Goal: Information Seeking & Learning: Find contact information

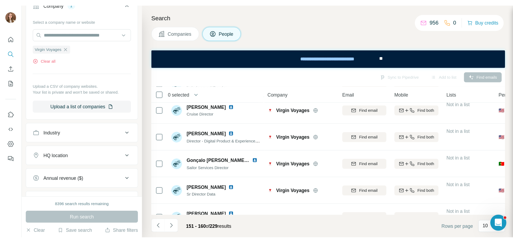
scroll to position [69, 0]
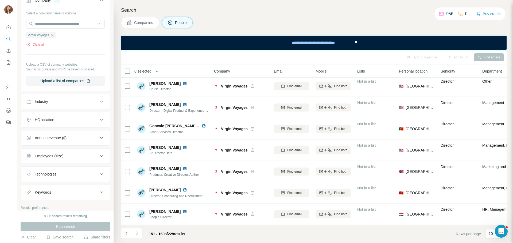
click at [142, 185] on div "151 - 160 of 229 results" at bounding box center [155, 234] width 68 height 12
click at [140, 185] on button "Navigate to next page" at bounding box center [137, 233] width 11 height 11
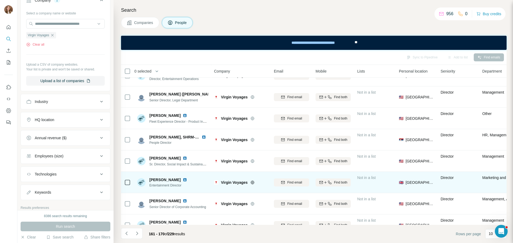
scroll to position [0, 0]
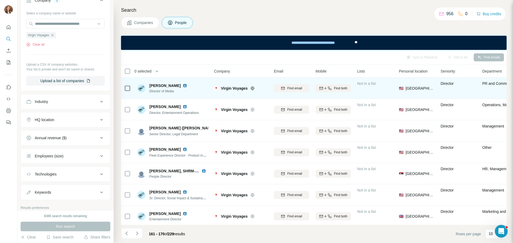
click at [183, 86] on img at bounding box center [185, 86] width 4 height 4
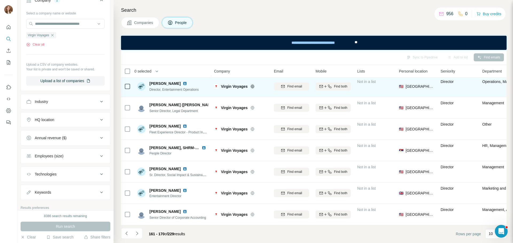
scroll to position [53, 0]
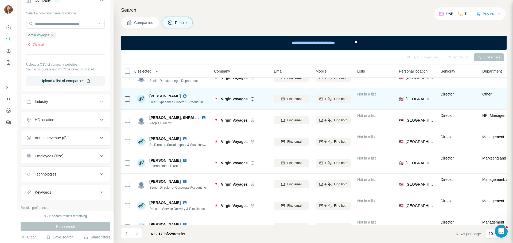
click at [183, 96] on img at bounding box center [185, 96] width 4 height 4
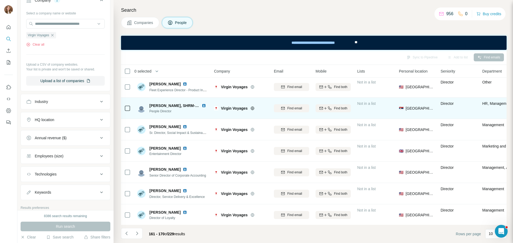
scroll to position [69, 0]
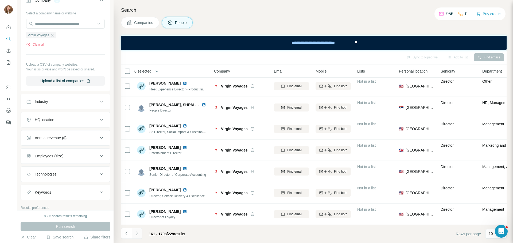
click at [135, 185] on icon "Navigate to next page" at bounding box center [136, 233] width 5 height 5
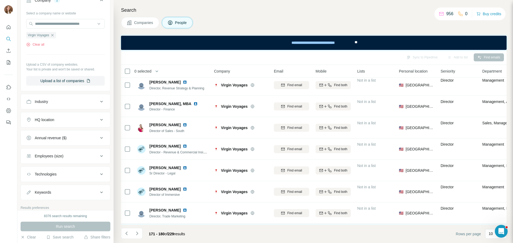
scroll to position [0, 0]
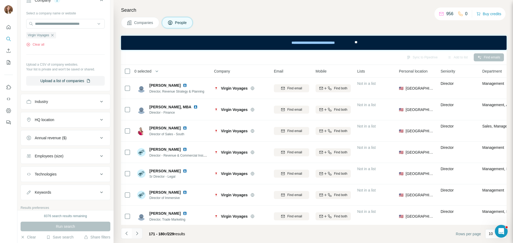
click at [137, 185] on icon "Navigate to next page" at bounding box center [137, 233] width 2 height 3
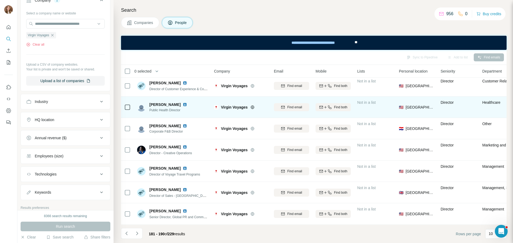
scroll to position [69, 0]
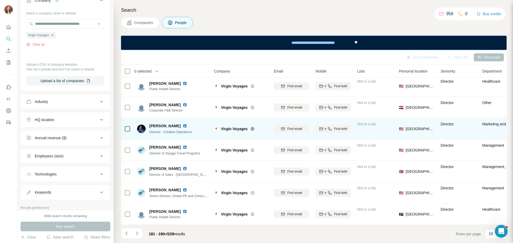
click at [183, 124] on img at bounding box center [185, 126] width 4 height 4
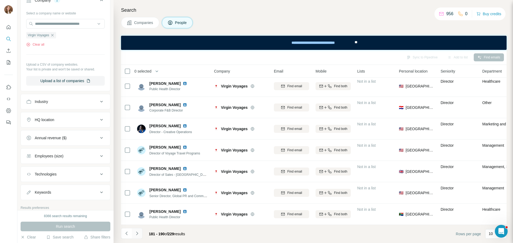
click at [139, 185] on icon "Navigate to next page" at bounding box center [136, 233] width 5 height 5
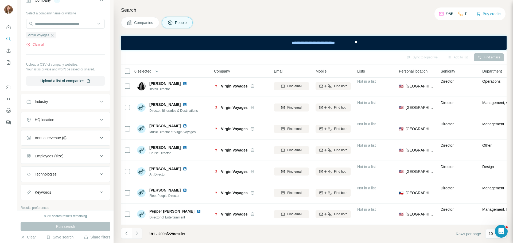
click at [135, 185] on icon "Navigate to next page" at bounding box center [136, 233] width 5 height 5
click at [125, 185] on icon "Navigate to previous page" at bounding box center [126, 233] width 5 height 5
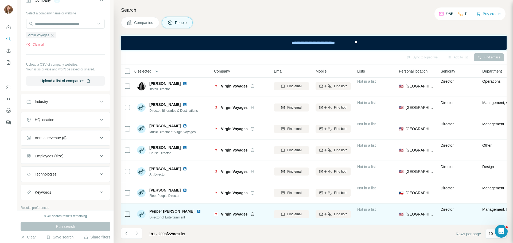
click at [196, 185] on img at bounding box center [198, 211] width 4 height 4
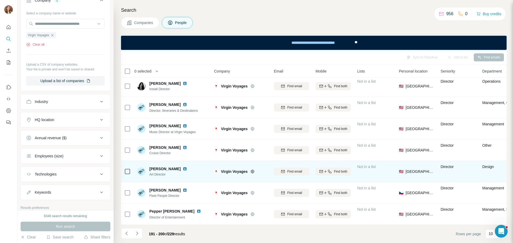
click at [183, 167] on img at bounding box center [185, 169] width 4 height 4
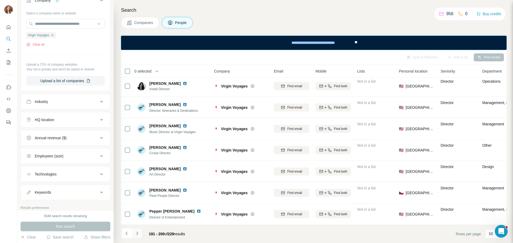
click at [133, 185] on button "Navigate to next page" at bounding box center [137, 233] width 11 height 11
click at [134, 185] on icon "Navigate to next page" at bounding box center [136, 233] width 5 height 5
click at [136, 185] on icon "Navigate to next page" at bounding box center [136, 233] width 5 height 5
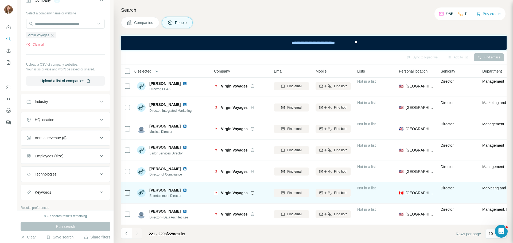
scroll to position [21, 0]
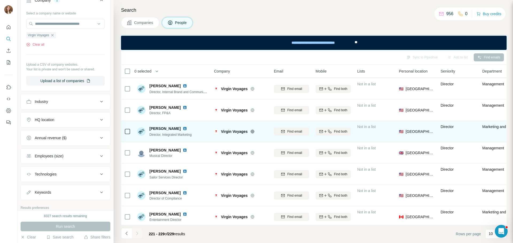
click at [183, 128] on img at bounding box center [185, 129] width 4 height 4
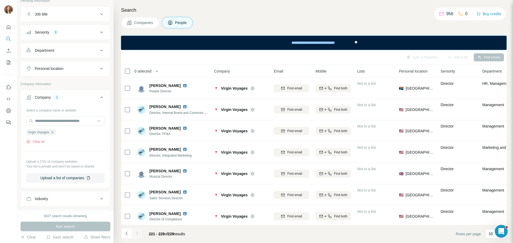
scroll to position [27, 0]
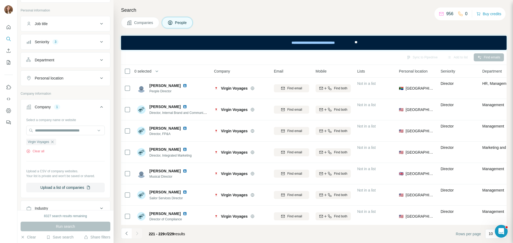
click at [50, 45] on button "Seniority 3" at bounding box center [65, 42] width 89 height 13
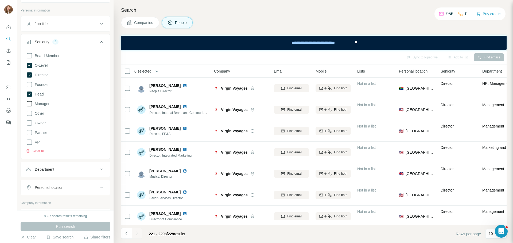
click at [32, 106] on icon at bounding box center [29, 104] width 6 height 6
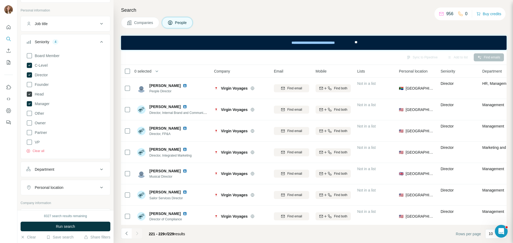
click at [30, 94] on icon at bounding box center [29, 94] width 5 height 5
click at [29, 71] on div "Board Member C-Level Director Founder Head Manager Other Owner Partner VP Clear…" at bounding box center [65, 101] width 78 height 103
click at [29, 66] on icon at bounding box center [29, 65] width 5 height 5
click at [31, 74] on icon at bounding box center [29, 74] width 5 height 5
click at [72, 185] on span "Run search" at bounding box center [65, 226] width 19 height 5
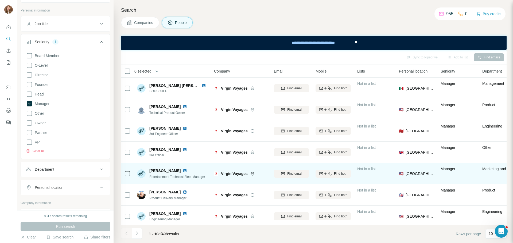
scroll to position [69, 0]
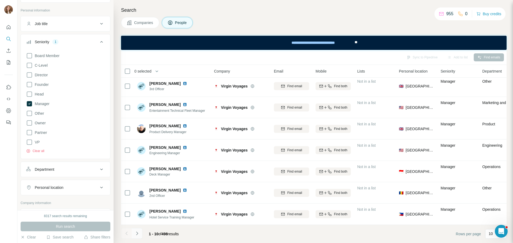
click at [136, 185] on icon "Navigate to next page" at bounding box center [136, 233] width 5 height 5
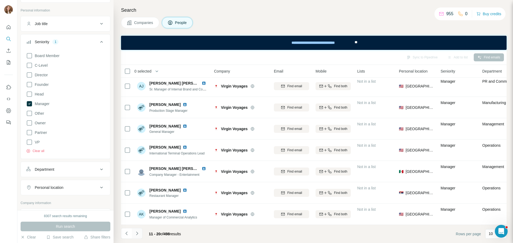
click at [139, 185] on icon "Navigate to next page" at bounding box center [136, 233] width 5 height 5
click at [138, 185] on button "Navigate to next page" at bounding box center [137, 233] width 11 height 11
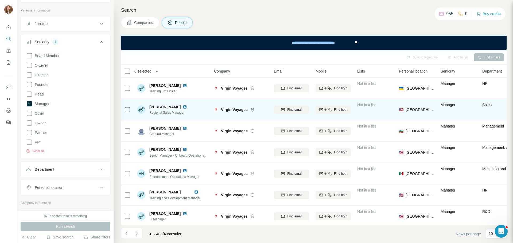
scroll to position [27, 0]
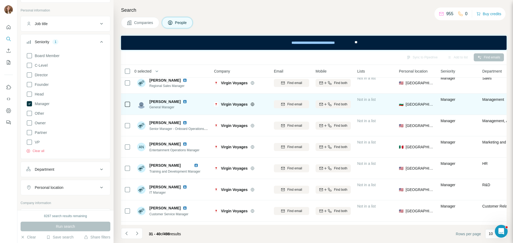
click at [187, 103] on img at bounding box center [185, 102] width 4 height 4
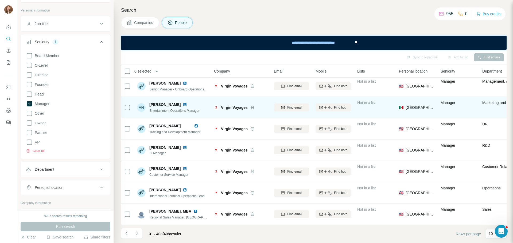
scroll to position [69, 0]
click at [183, 103] on img at bounding box center [185, 105] width 4 height 4
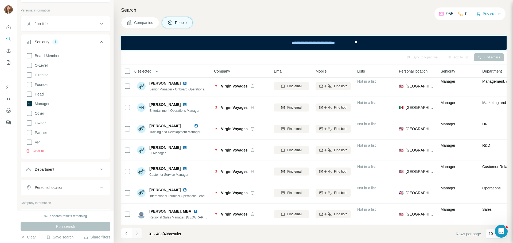
click at [139, 185] on icon "Navigate to next page" at bounding box center [136, 233] width 5 height 5
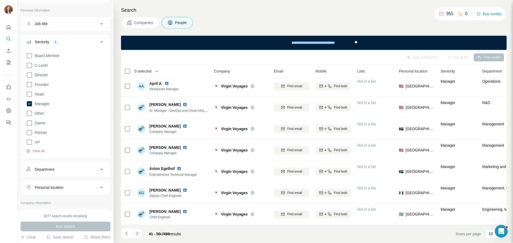
click at [137, 185] on icon "Navigate to next page" at bounding box center [136, 233] width 5 height 5
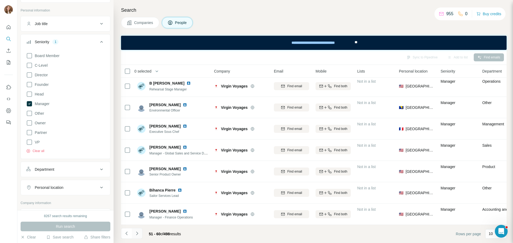
click at [137, 185] on icon "Navigate to next page" at bounding box center [136, 233] width 5 height 5
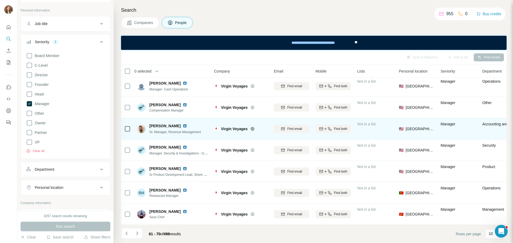
click at [183, 124] on img at bounding box center [185, 126] width 4 height 4
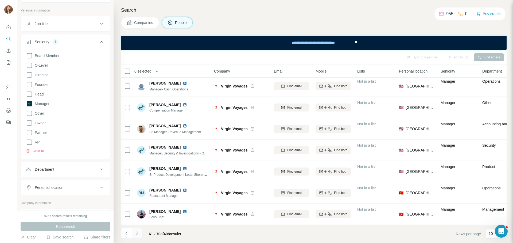
click at [140, 185] on button "Navigate to next page" at bounding box center [137, 233] width 11 height 11
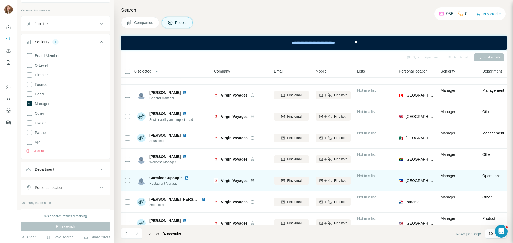
scroll to position [0, 0]
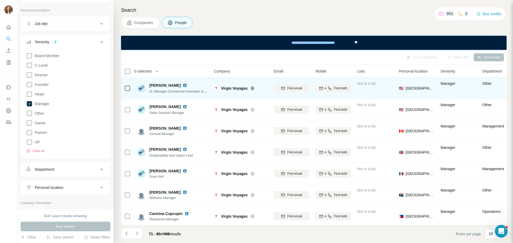
click at [183, 84] on div "[PERSON_NAME]" at bounding box center [178, 85] width 59 height 5
click at [185, 84] on img at bounding box center [185, 85] width 4 height 4
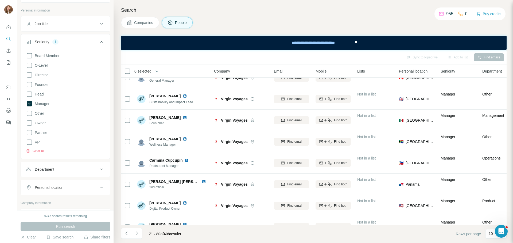
scroll to position [69, 0]
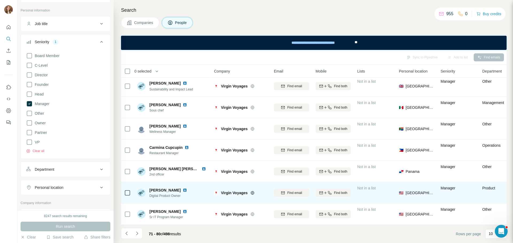
click at [186, 185] on img at bounding box center [185, 190] width 4 height 4
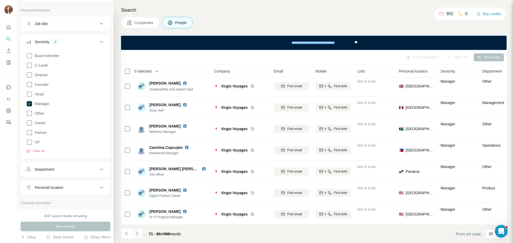
click at [139, 185] on icon "Navigate to next page" at bounding box center [136, 233] width 5 height 5
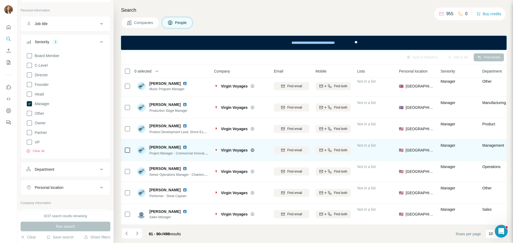
click at [183, 145] on img at bounding box center [185, 147] width 4 height 4
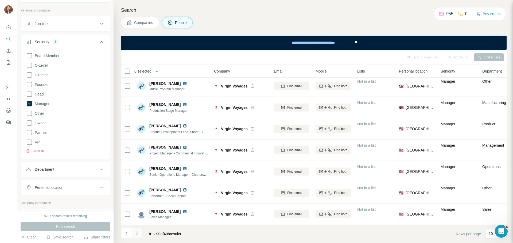
click at [137, 185] on icon "Navigate to next page" at bounding box center [137, 233] width 2 height 3
click at [140, 185] on button "Navigate to next page" at bounding box center [137, 233] width 11 height 11
click at [134, 185] on icon "Navigate to next page" at bounding box center [136, 233] width 5 height 5
click at [127, 185] on icon "Navigate to previous page" at bounding box center [126, 233] width 5 height 5
click at [137, 185] on icon "Navigate to next page" at bounding box center [136, 233] width 5 height 5
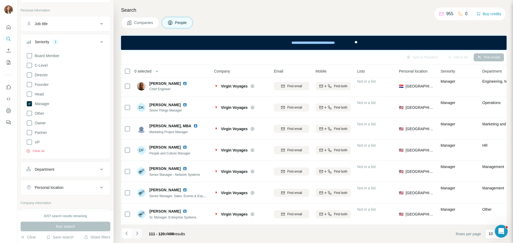
click at [135, 185] on icon "Navigate to next page" at bounding box center [136, 233] width 5 height 5
click at [137, 185] on icon "Navigate to next page" at bounding box center [136, 233] width 5 height 5
click at [143, 185] on div "131 - 140 of 498 results" at bounding box center [155, 234] width 68 height 12
click at [142, 185] on button "Navigate to next page" at bounding box center [137, 233] width 11 height 11
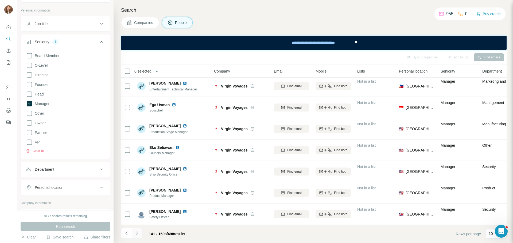
click at [139, 185] on button "Navigate to next page" at bounding box center [137, 233] width 11 height 11
click at [137, 185] on icon "Navigate to next page" at bounding box center [136, 233] width 5 height 5
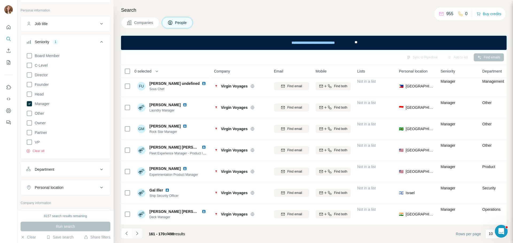
click at [137, 185] on icon "Navigate to next page" at bounding box center [136, 233] width 5 height 5
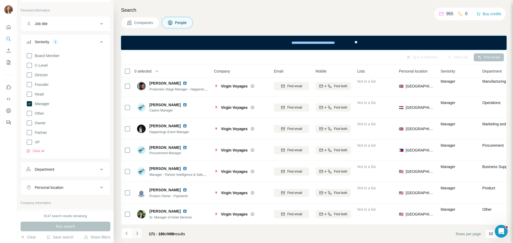
click at [137, 185] on button "Navigate to next page" at bounding box center [137, 233] width 11 height 11
click at [140, 185] on button "Navigate to next page" at bounding box center [137, 233] width 11 height 11
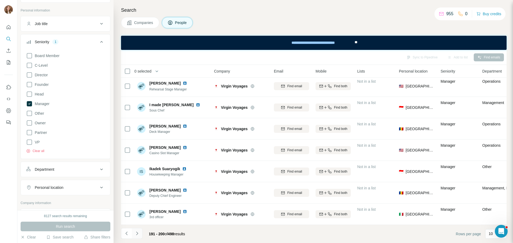
click at [136, 185] on icon "Navigate to next page" at bounding box center [136, 233] width 5 height 5
click at [138, 185] on icon "Navigate to next page" at bounding box center [136, 233] width 5 height 5
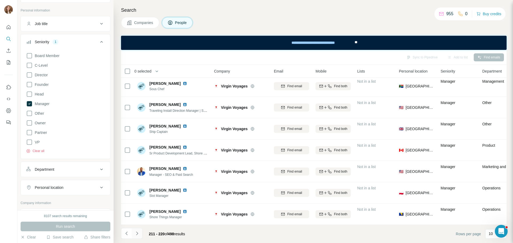
click at [141, 185] on button "Navigate to next page" at bounding box center [137, 233] width 11 height 11
click at [137, 185] on icon "Navigate to next page" at bounding box center [136, 233] width 5 height 5
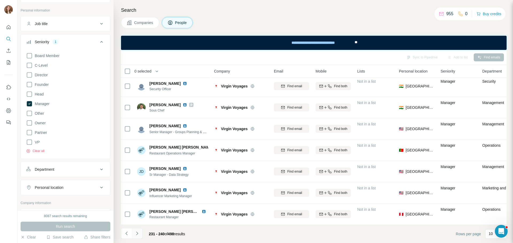
click at [138, 185] on icon "Navigate to next page" at bounding box center [136, 233] width 5 height 5
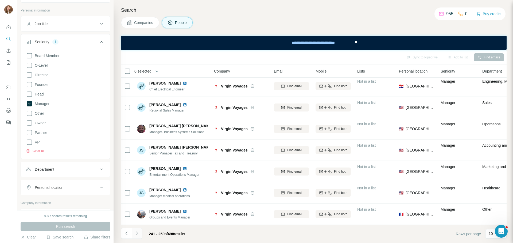
click at [133, 185] on button "Navigate to next page" at bounding box center [137, 233] width 11 height 11
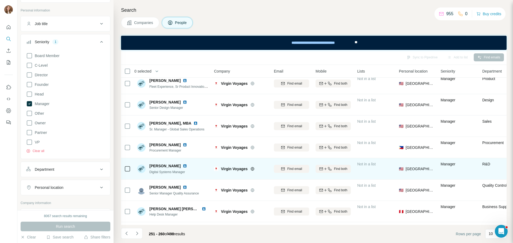
scroll to position [0, 0]
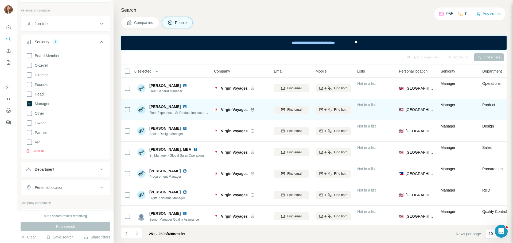
click at [183, 107] on img at bounding box center [185, 107] width 4 height 4
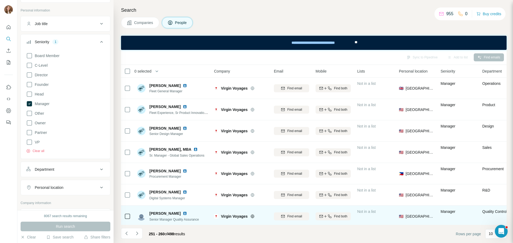
scroll to position [69, 0]
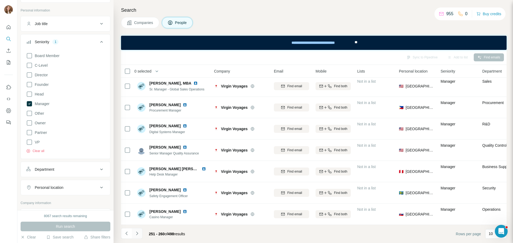
click at [140, 185] on button "Navigate to next page" at bounding box center [137, 233] width 11 height 11
click at [138, 185] on button "Navigate to next page" at bounding box center [137, 233] width 11 height 11
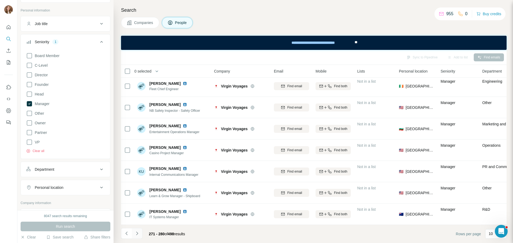
click at [138, 185] on button "Navigate to next page" at bounding box center [137, 233] width 11 height 11
click at [139, 185] on icon "Navigate to next page" at bounding box center [136, 233] width 5 height 5
click at [140, 185] on button "Navigate to next page" at bounding box center [137, 233] width 11 height 11
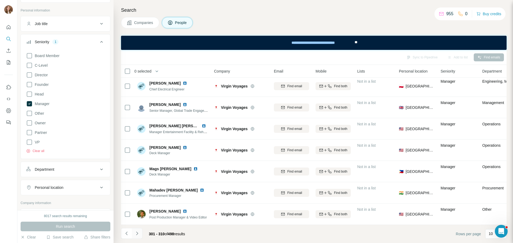
click at [136, 185] on icon "Navigate to next page" at bounding box center [136, 233] width 5 height 5
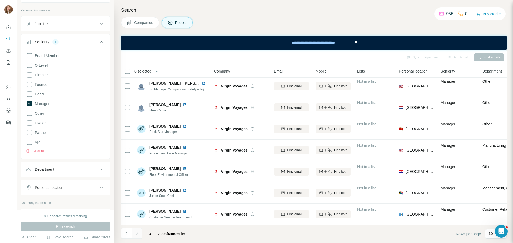
click at [137, 185] on icon "Navigate to next page" at bounding box center [136, 233] width 5 height 5
click at [136, 185] on icon "Navigate to next page" at bounding box center [136, 233] width 5 height 5
click at [139, 185] on icon "Navigate to next page" at bounding box center [136, 233] width 5 height 5
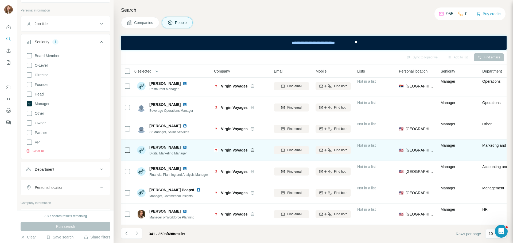
click at [183, 145] on img at bounding box center [185, 147] width 4 height 4
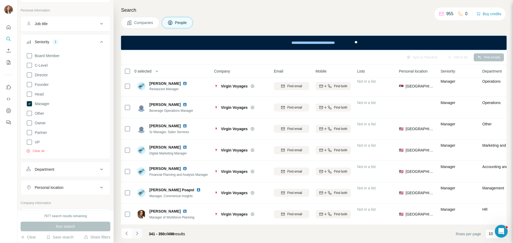
click at [135, 185] on icon "Navigate to next page" at bounding box center [136, 233] width 5 height 5
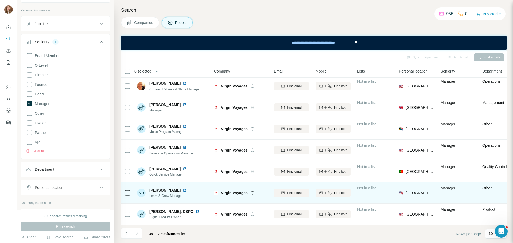
click at [183, 185] on img at bounding box center [185, 190] width 4 height 4
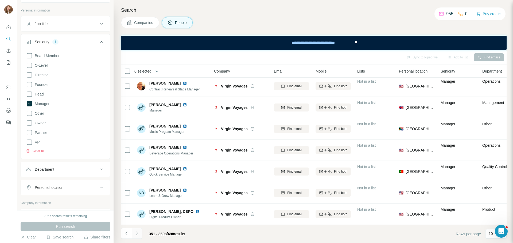
click at [139, 185] on icon "Navigate to next page" at bounding box center [136, 233] width 5 height 5
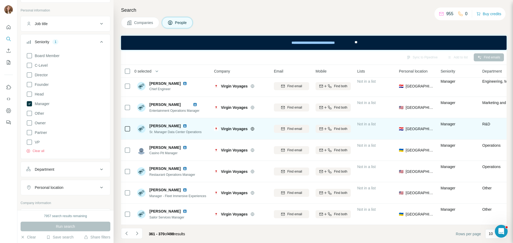
scroll to position [0, 0]
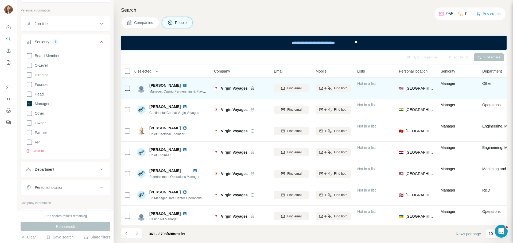
click at [187, 84] on img at bounding box center [185, 85] width 4 height 4
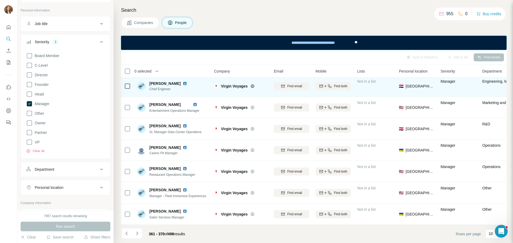
scroll to position [69, 0]
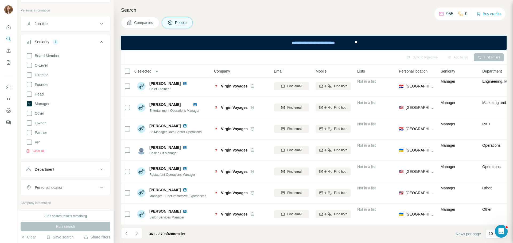
click at [133, 185] on button "Navigate to next page" at bounding box center [137, 233] width 11 height 11
click at [137, 185] on button "Navigate to next page" at bounding box center [137, 233] width 11 height 11
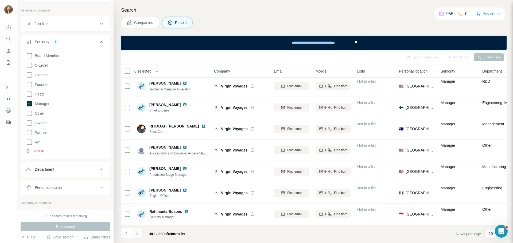
click at [134, 185] on button "Navigate to next page" at bounding box center [137, 233] width 11 height 11
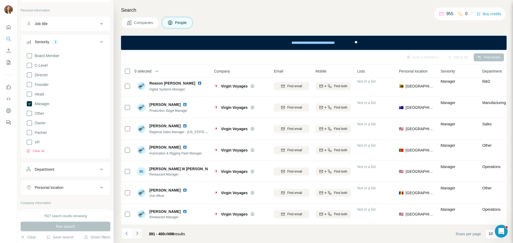
click at [139, 185] on icon "Navigate to next page" at bounding box center [136, 233] width 5 height 5
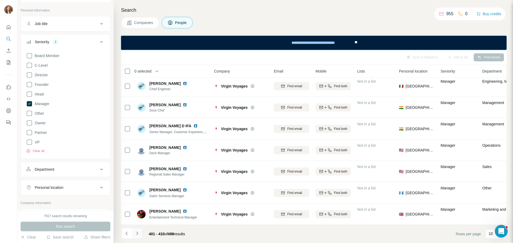
click at [135, 185] on icon "Navigate to next page" at bounding box center [136, 233] width 5 height 5
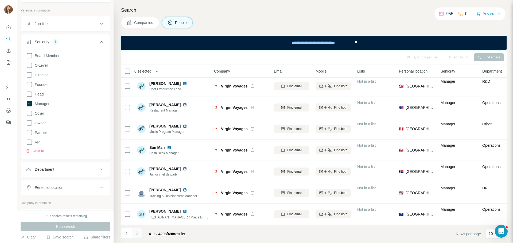
click at [138, 185] on icon "Navigate to next page" at bounding box center [136, 233] width 5 height 5
click at [137, 185] on icon "Navigate to next page" at bounding box center [136, 233] width 5 height 5
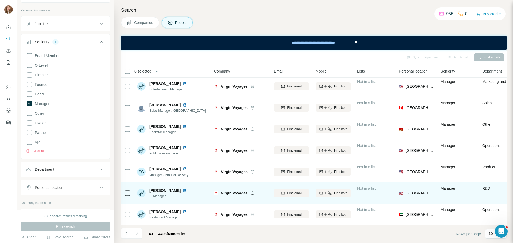
scroll to position [0, 0]
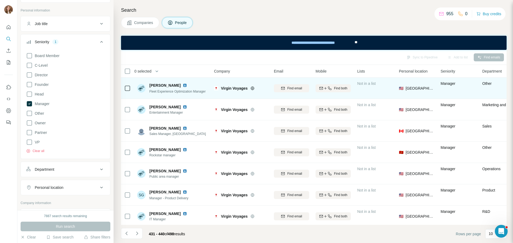
click at [183, 86] on img at bounding box center [185, 85] width 4 height 4
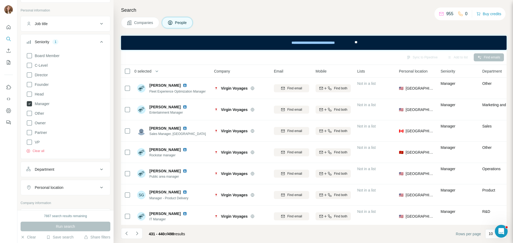
click at [32, 103] on icon at bounding box center [29, 104] width 6 height 6
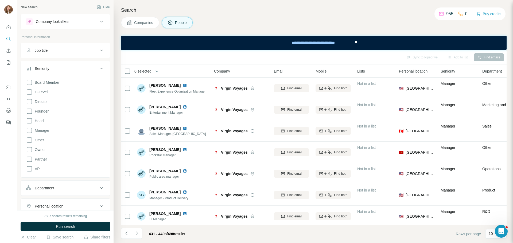
click at [67, 70] on div "Seniority" at bounding box center [62, 68] width 72 height 5
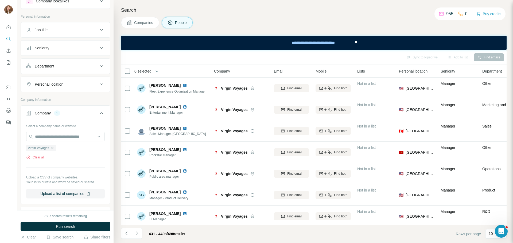
scroll to position [27, 0]
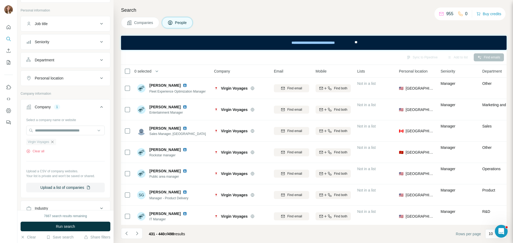
click at [54, 140] on icon "button" at bounding box center [52, 142] width 4 height 4
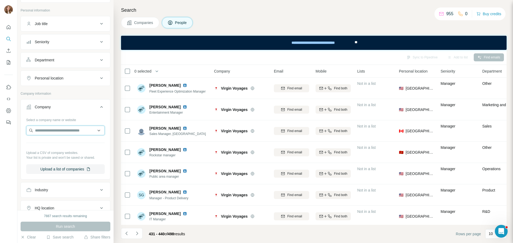
click at [46, 135] on input "text" at bounding box center [65, 131] width 78 height 10
paste input "**********"
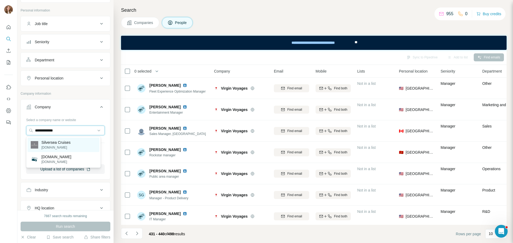
type input "**********"
click at [77, 143] on div "Silversea Cruises [DOMAIN_NAME]" at bounding box center [63, 145] width 72 height 14
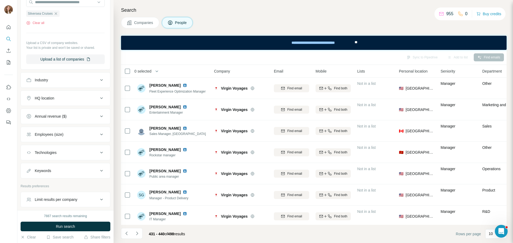
scroll to position [177, 0]
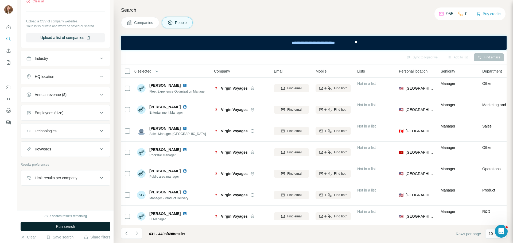
click at [71, 185] on span "Run search" at bounding box center [65, 226] width 19 height 5
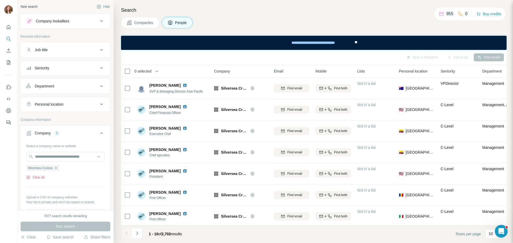
scroll to position [0, 0]
click at [44, 68] on div "Seniority" at bounding box center [42, 68] width 14 height 5
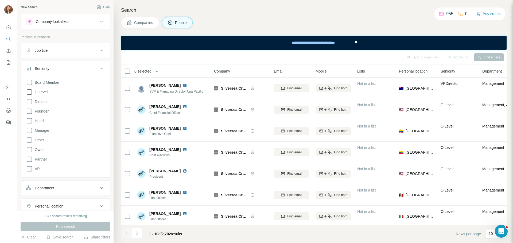
click at [30, 91] on icon at bounding box center [29, 92] width 6 height 6
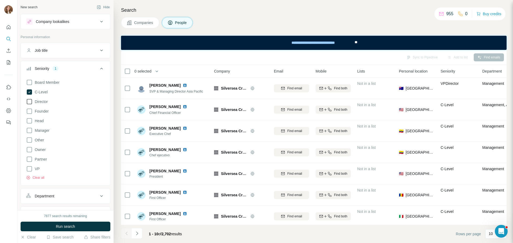
click at [28, 103] on icon at bounding box center [29, 102] width 6 height 6
click at [29, 124] on icon at bounding box center [29, 121] width 6 height 6
click at [29, 133] on icon at bounding box center [29, 130] width 6 height 6
click at [73, 185] on div "7877 search results remaining Run search Clear Save search Share filters" at bounding box center [65, 226] width 96 height 33
click at [74, 185] on button "Run search" at bounding box center [66, 227] width 90 height 10
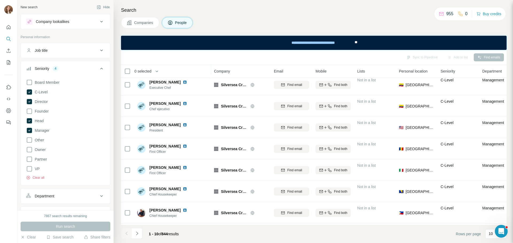
scroll to position [69, 0]
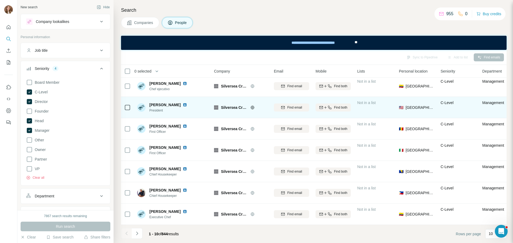
click at [183, 103] on img at bounding box center [185, 105] width 4 height 4
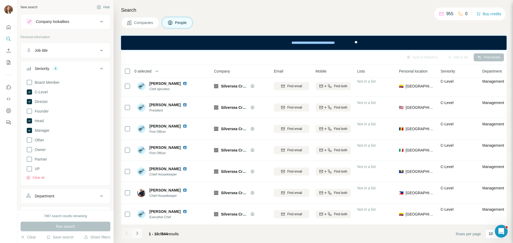
click at [140, 185] on button "Navigate to next page" at bounding box center [137, 233] width 11 height 11
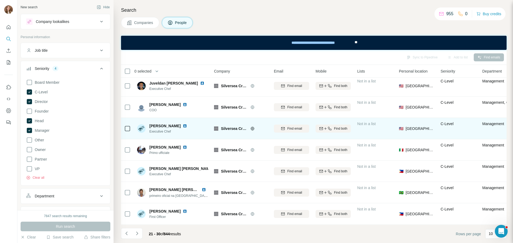
scroll to position [53, 0]
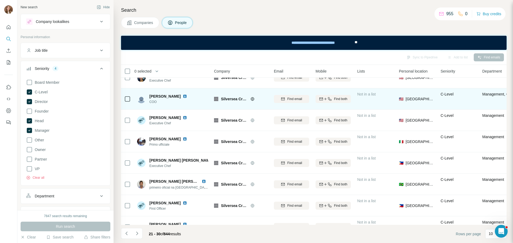
click at [183, 96] on img at bounding box center [185, 96] width 4 height 4
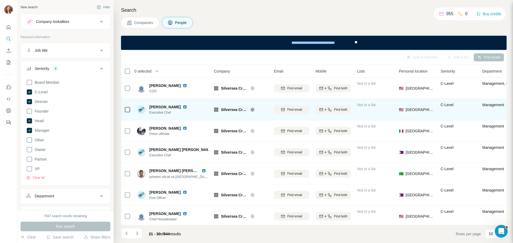
scroll to position [69, 0]
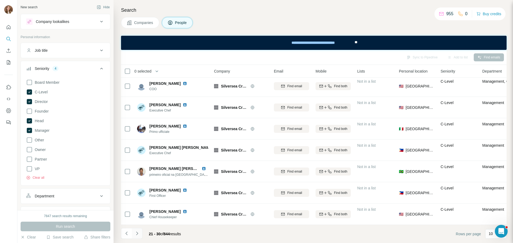
click at [136, 185] on button "Navigate to next page" at bounding box center [137, 233] width 11 height 11
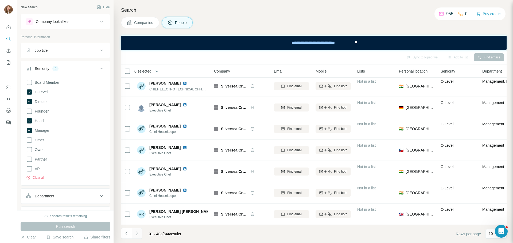
click at [137, 185] on icon "Navigate to next page" at bounding box center [136, 233] width 5 height 5
click at [140, 185] on button "Navigate to next page" at bounding box center [137, 233] width 11 height 11
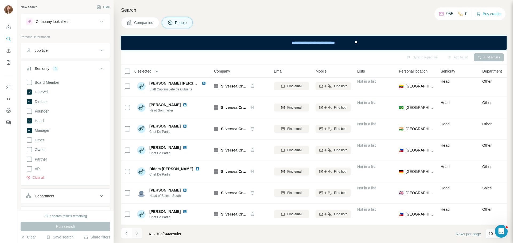
click at [139, 185] on icon "Navigate to next page" at bounding box center [136, 233] width 5 height 5
click at [137, 185] on icon "Navigate to next page" at bounding box center [137, 233] width 2 height 3
click at [137, 185] on icon "Navigate to next page" at bounding box center [136, 233] width 5 height 5
click at [135, 185] on button "Navigate to next page" at bounding box center [137, 233] width 11 height 11
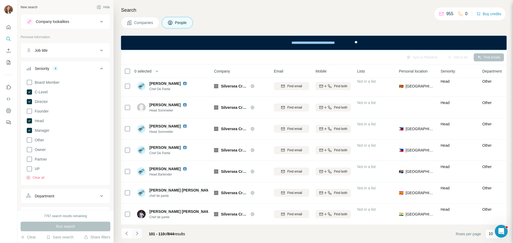
click at [138, 185] on icon "Navigate to next page" at bounding box center [136, 233] width 5 height 5
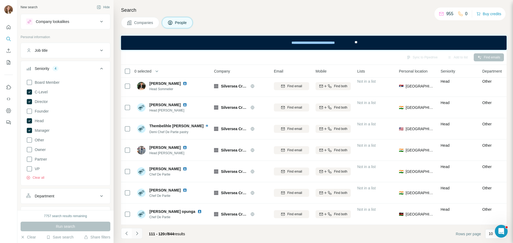
click at [136, 185] on button "Navigate to next page" at bounding box center [137, 233] width 11 height 11
click at [134, 185] on button "Navigate to next page" at bounding box center [137, 233] width 11 height 11
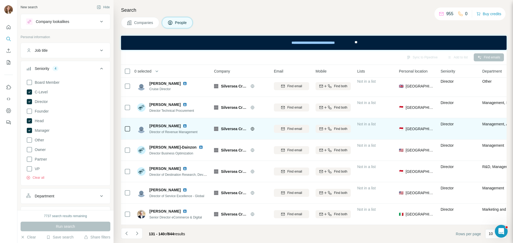
click at [179, 124] on div "[PERSON_NAME]" at bounding box center [173, 125] width 48 height 5
click at [183, 124] on img at bounding box center [185, 126] width 4 height 4
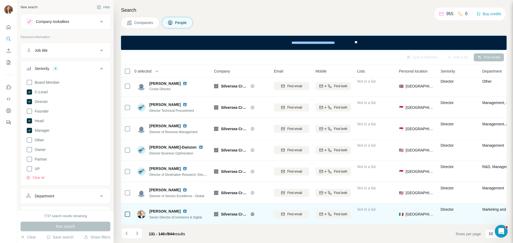
click at [187, 185] on img at bounding box center [185, 211] width 4 height 4
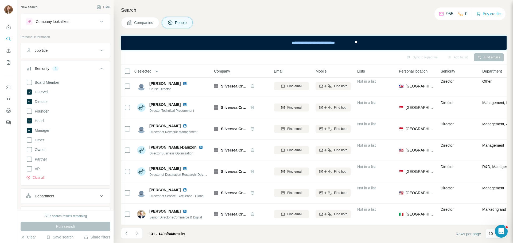
click at [143, 185] on div "131 - 140 of 844 results" at bounding box center [155, 234] width 68 height 12
click at [139, 185] on button "Navigate to next page" at bounding box center [137, 233] width 11 height 11
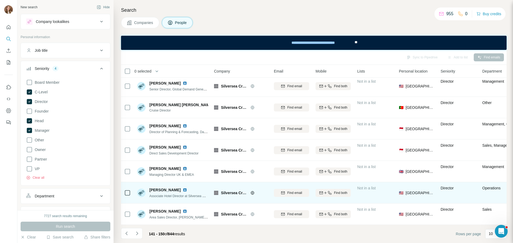
scroll to position [0, 0]
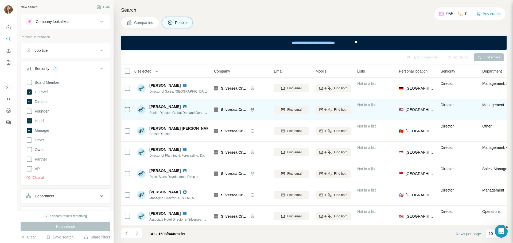
click at [185, 106] on img at bounding box center [185, 107] width 4 height 4
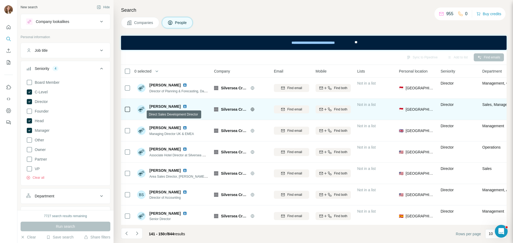
scroll to position [69, 0]
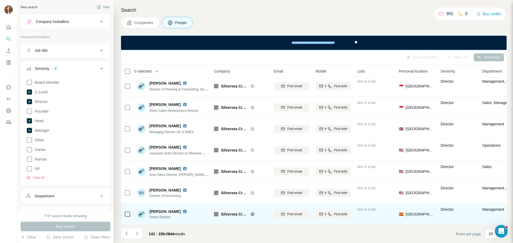
click at [187, 185] on img at bounding box center [185, 212] width 4 height 4
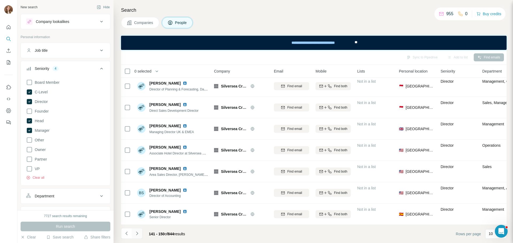
click at [140, 185] on button "Navigate to next page" at bounding box center [137, 233] width 11 height 11
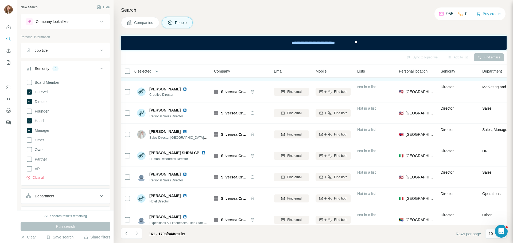
scroll to position [27, 0]
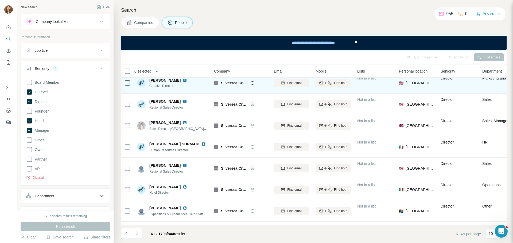
click at [187, 81] on img at bounding box center [185, 80] width 4 height 4
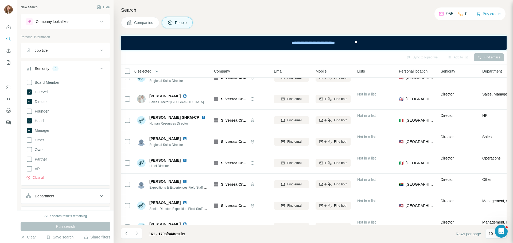
scroll to position [69, 0]
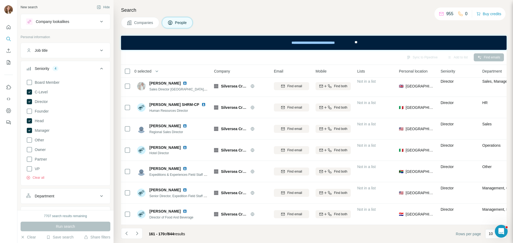
click at [140, 185] on button "Navigate to next page" at bounding box center [137, 233] width 11 height 11
click at [136, 185] on icon "Navigate to next page" at bounding box center [136, 233] width 5 height 5
click at [139, 185] on icon "Navigate to next page" at bounding box center [136, 233] width 5 height 5
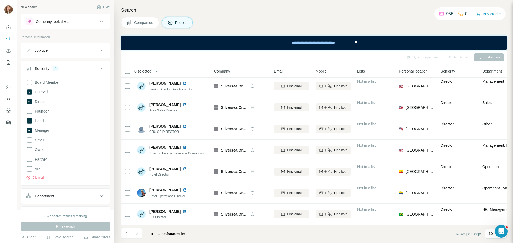
scroll to position [0, 0]
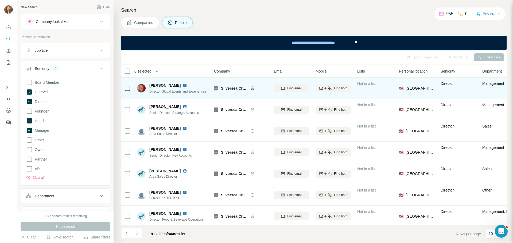
click at [183, 85] on img at bounding box center [185, 85] width 4 height 4
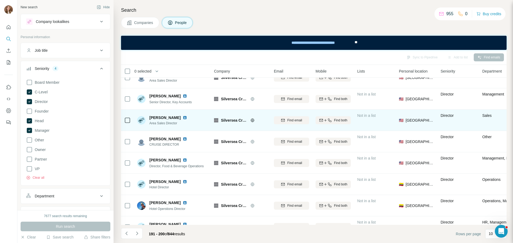
scroll to position [69, 0]
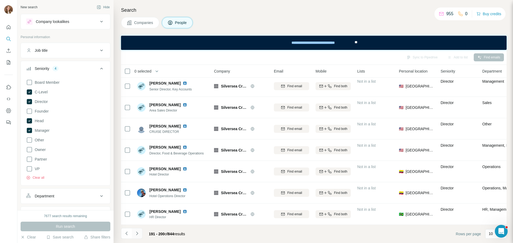
click at [140, 185] on button "Navigate to next page" at bounding box center [137, 233] width 11 height 11
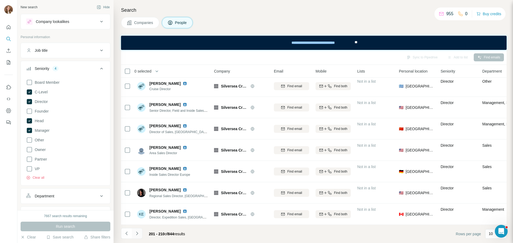
click at [135, 185] on icon "Navigate to next page" at bounding box center [136, 233] width 5 height 5
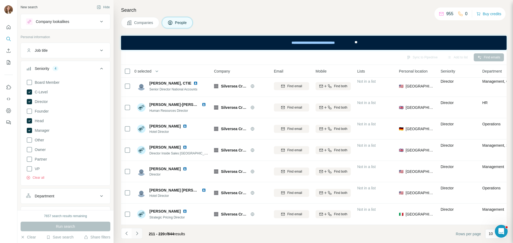
click at [138, 185] on icon "Navigate to next page" at bounding box center [136, 233] width 5 height 5
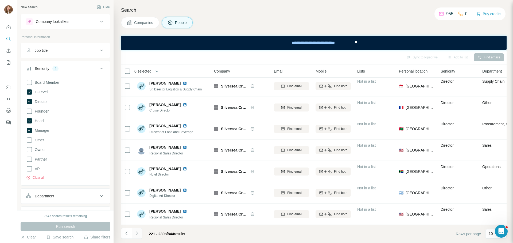
click at [141, 185] on button "Navigate to next page" at bounding box center [137, 233] width 11 height 11
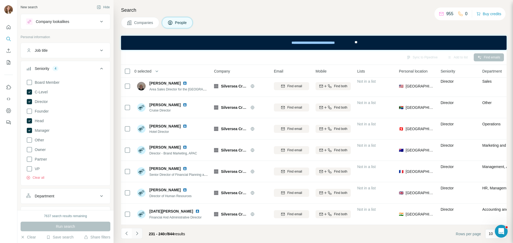
click at [136, 185] on icon "Navigate to next page" at bounding box center [137, 233] width 2 height 3
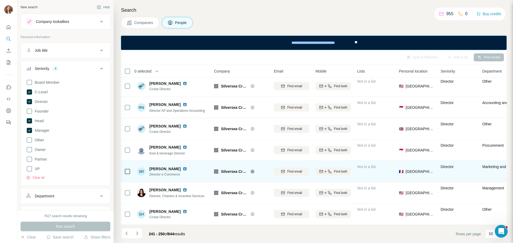
click at [187, 167] on img at bounding box center [185, 169] width 4 height 4
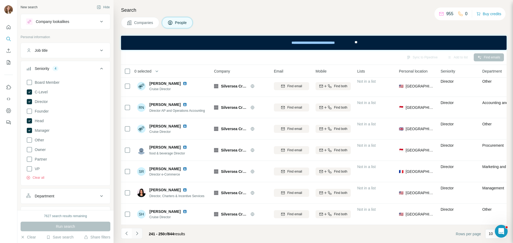
click at [133, 185] on button "Navigate to next page" at bounding box center [137, 233] width 11 height 11
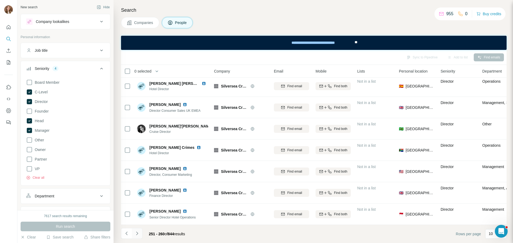
click at [137, 185] on button "Navigate to next page" at bounding box center [137, 233] width 11 height 11
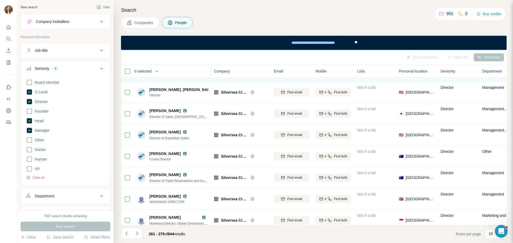
scroll to position [27, 0]
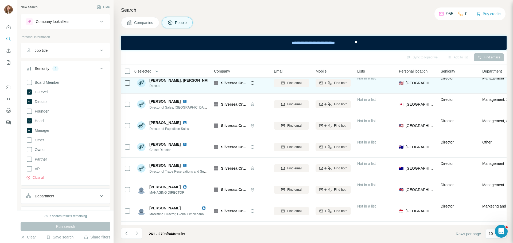
click at [216, 81] on img at bounding box center [217, 80] width 2 height 4
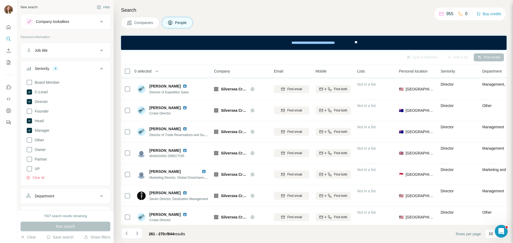
scroll to position [69, 0]
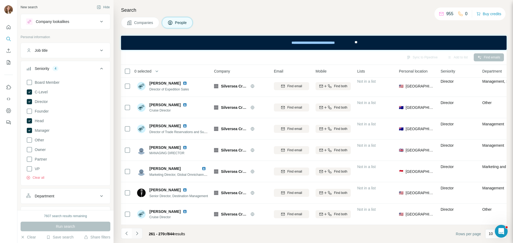
click at [135, 185] on icon "Navigate to next page" at bounding box center [136, 233] width 5 height 5
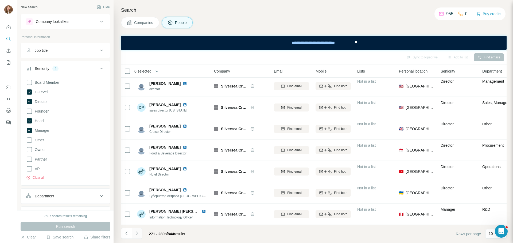
click at [141, 185] on button "Navigate to next page" at bounding box center [137, 233] width 11 height 11
click at [137, 185] on icon "Navigate to next page" at bounding box center [136, 233] width 5 height 5
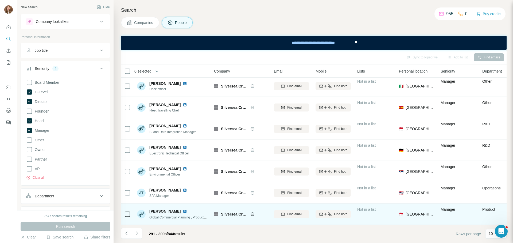
click at [187, 185] on img at bounding box center [185, 211] width 4 height 4
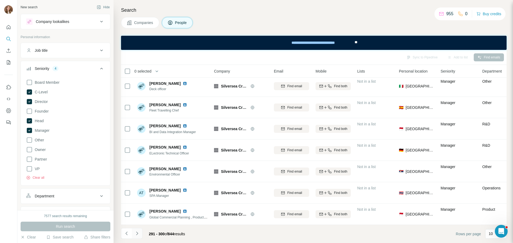
click at [140, 185] on button "Navigate to next page" at bounding box center [137, 233] width 11 height 11
click at [138, 185] on button "Navigate to next page" at bounding box center [137, 233] width 11 height 11
click at [142, 185] on button "Navigate to next page" at bounding box center [137, 233] width 11 height 11
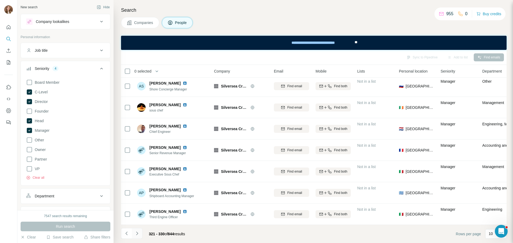
click at [134, 185] on icon "Navigate to next page" at bounding box center [136, 233] width 5 height 5
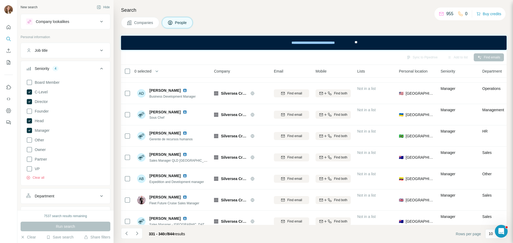
scroll to position [42, 0]
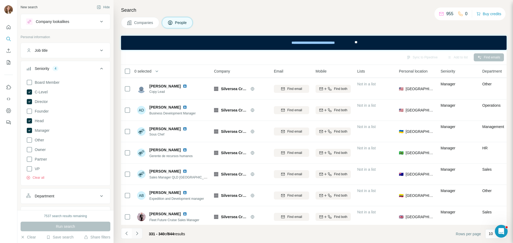
click at [133, 185] on button "Navigate to next page" at bounding box center [137, 233] width 11 height 11
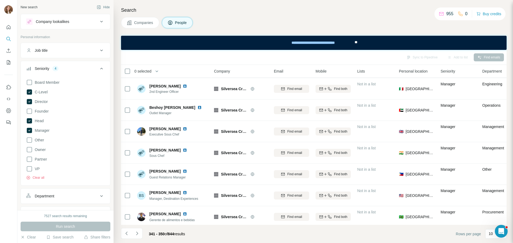
scroll to position [69, 0]
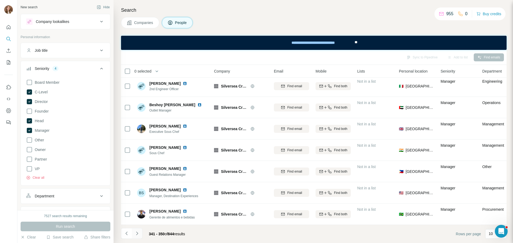
click at [140, 185] on button "Navigate to next page" at bounding box center [137, 233] width 11 height 11
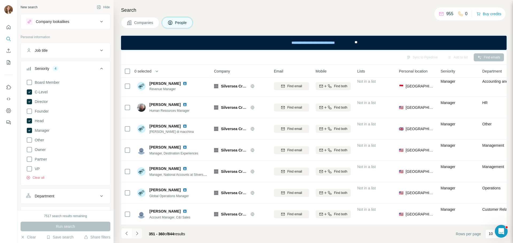
click at [138, 185] on icon "Navigate to next page" at bounding box center [136, 233] width 5 height 5
click at [139, 185] on button "Navigate to next page" at bounding box center [137, 233] width 11 height 11
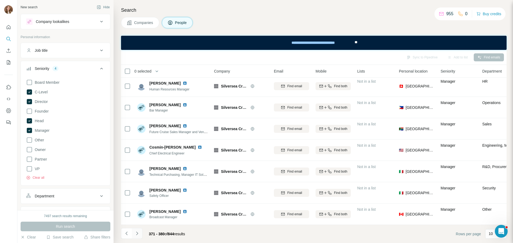
click at [138, 185] on icon "Navigate to next page" at bounding box center [136, 233] width 5 height 5
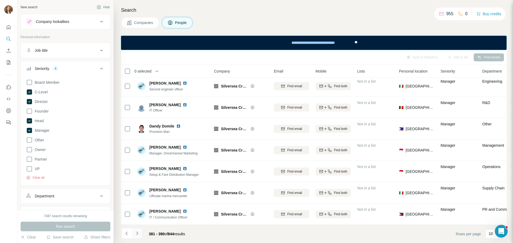
click at [137, 185] on icon "Navigate to next page" at bounding box center [136, 233] width 5 height 5
click at [135, 185] on icon "Navigate to next page" at bounding box center [136, 233] width 5 height 5
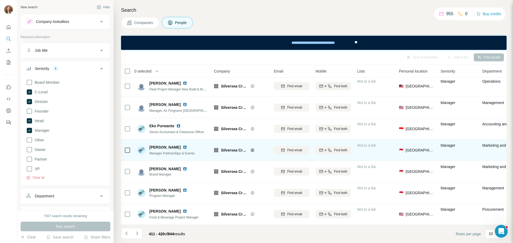
click at [183, 146] on img at bounding box center [185, 147] width 4 height 4
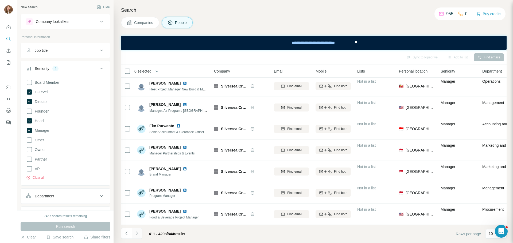
click at [137, 185] on icon "Navigate to next page" at bounding box center [136, 233] width 5 height 5
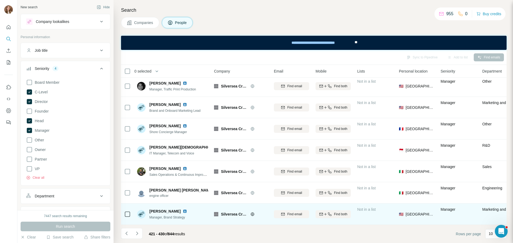
click at [183, 185] on img at bounding box center [185, 211] width 4 height 4
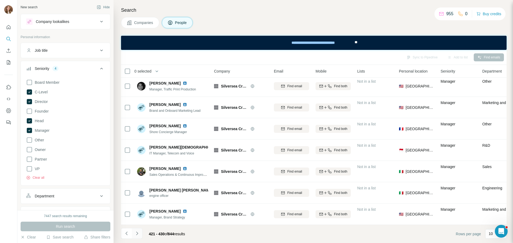
click at [138, 185] on icon "Navigate to next page" at bounding box center [136, 233] width 5 height 5
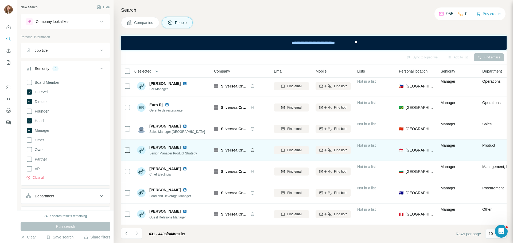
click at [183, 145] on img at bounding box center [185, 147] width 4 height 4
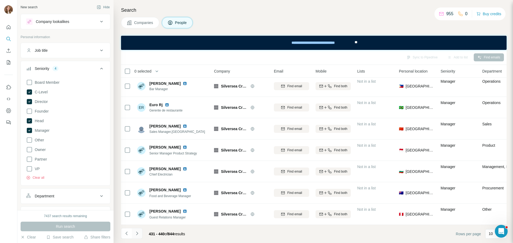
click at [138, 185] on icon "Navigate to next page" at bounding box center [136, 233] width 5 height 5
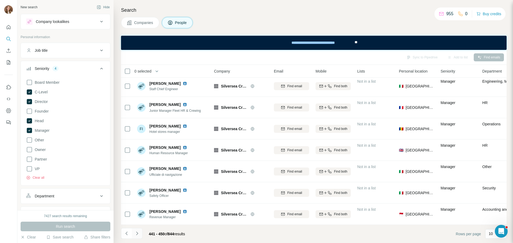
click at [138, 185] on icon "Navigate to next page" at bounding box center [136, 233] width 5 height 5
click at [135, 185] on icon "Navigate to next page" at bounding box center [136, 233] width 5 height 5
click at [140, 185] on button "Navigate to next page" at bounding box center [137, 233] width 11 height 11
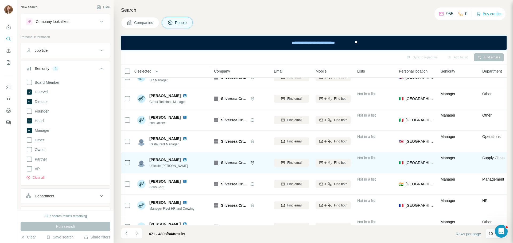
scroll to position [0, 0]
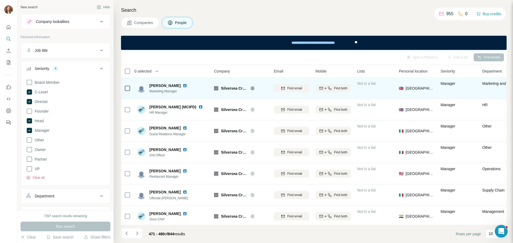
click at [183, 84] on img at bounding box center [185, 86] width 4 height 4
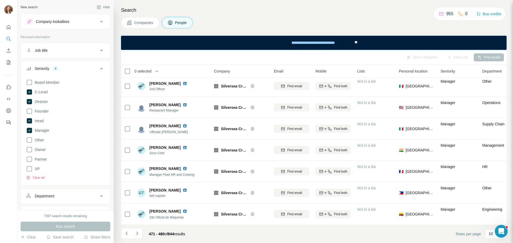
scroll to position [69, 0]
click at [140, 185] on button "Navigate to next page" at bounding box center [137, 233] width 11 height 11
click at [135, 185] on button "Navigate to next page" at bounding box center [137, 233] width 11 height 11
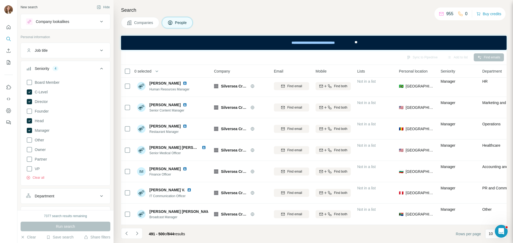
click at [139, 185] on icon "Navigate to next page" at bounding box center [136, 233] width 5 height 5
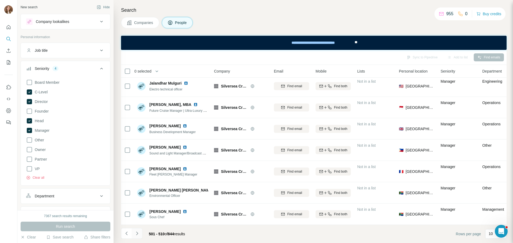
click at [139, 185] on icon "Navigate to next page" at bounding box center [136, 233] width 5 height 5
click at [138, 185] on icon "Navigate to next page" at bounding box center [136, 233] width 5 height 5
click at [141, 185] on button "Navigate to next page" at bounding box center [137, 233] width 11 height 11
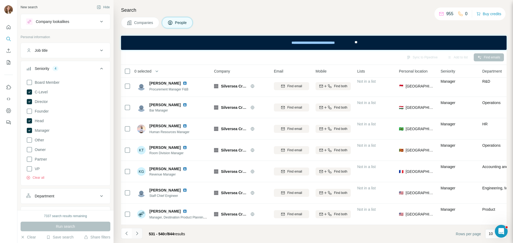
click at [141, 185] on button "Navigate to next page" at bounding box center [137, 233] width 11 height 11
click at [135, 185] on icon "Navigate to next page" at bounding box center [136, 233] width 5 height 5
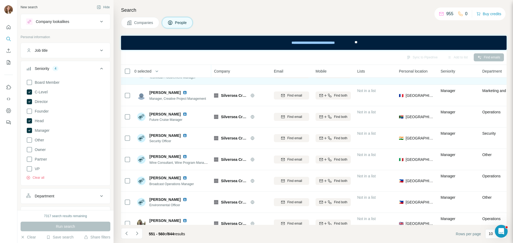
scroll to position [27, 0]
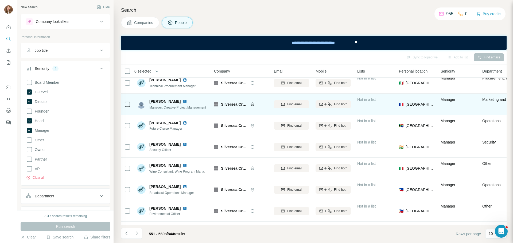
click at [183, 101] on img at bounding box center [185, 101] width 4 height 4
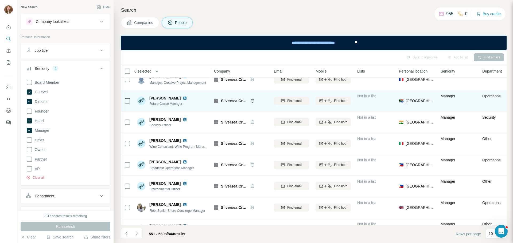
scroll to position [69, 0]
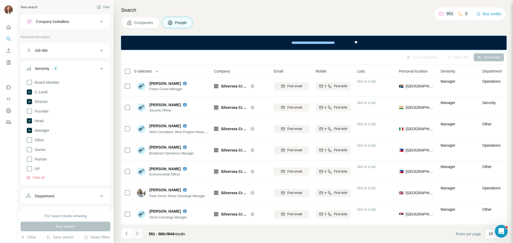
click at [139, 185] on icon "Navigate to next page" at bounding box center [136, 233] width 5 height 5
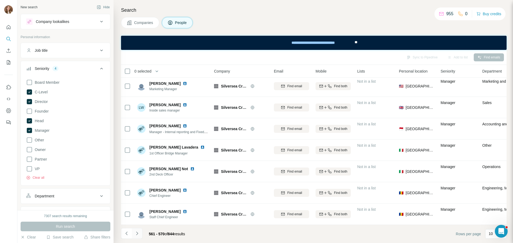
click at [136, 185] on button "Navigate to next page" at bounding box center [137, 233] width 11 height 11
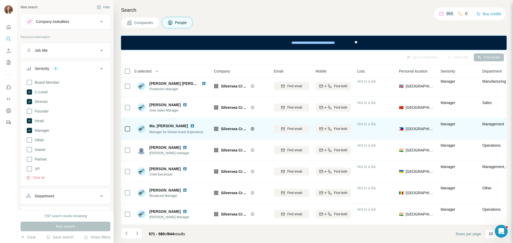
click at [190, 124] on img at bounding box center [192, 126] width 4 height 4
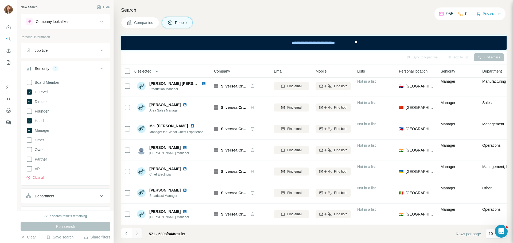
click at [140, 185] on button "Navigate to next page" at bounding box center [137, 233] width 11 height 11
click at [139, 185] on icon "Navigate to next page" at bounding box center [136, 233] width 5 height 5
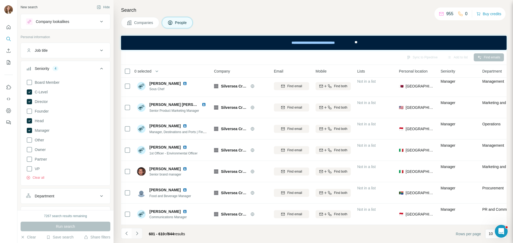
click at [138, 185] on icon "Navigate to next page" at bounding box center [136, 233] width 5 height 5
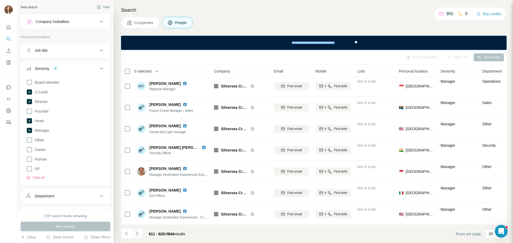
click at [139, 185] on icon "Navigate to next page" at bounding box center [136, 233] width 5 height 5
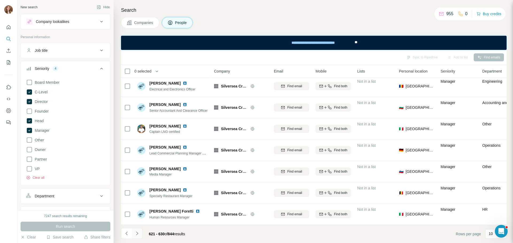
click at [136, 185] on icon "Navigate to next page" at bounding box center [136, 233] width 5 height 5
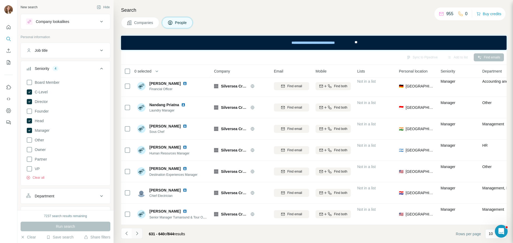
click at [138, 185] on icon "Navigate to next page" at bounding box center [136, 233] width 5 height 5
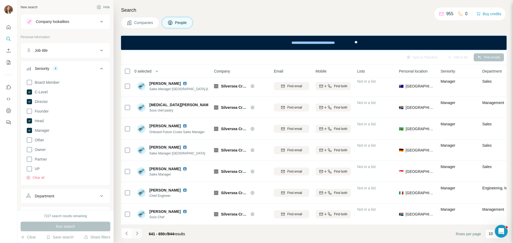
click at [140, 185] on button "Navigate to next page" at bounding box center [137, 233] width 11 height 11
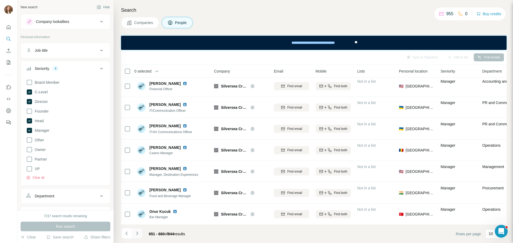
click at [134, 185] on icon "Navigate to next page" at bounding box center [136, 233] width 5 height 5
click at [139, 185] on icon "Navigate to next page" at bounding box center [136, 233] width 5 height 5
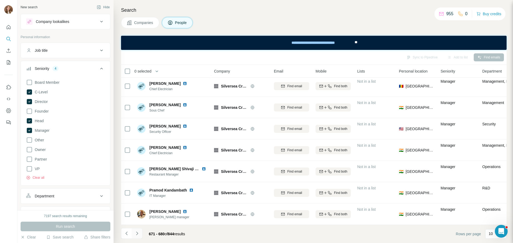
click at [135, 185] on icon "Navigate to next page" at bounding box center [136, 233] width 5 height 5
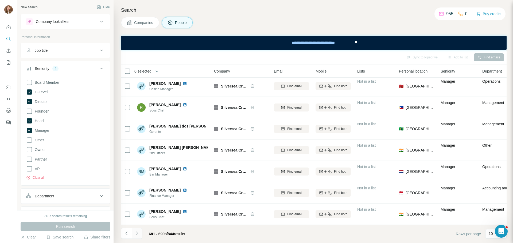
click at [138, 185] on icon "Navigate to next page" at bounding box center [136, 233] width 5 height 5
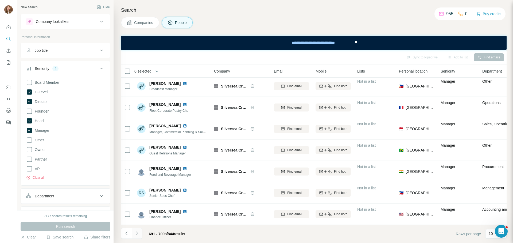
click at [135, 185] on button "Navigate to next page" at bounding box center [137, 233] width 11 height 11
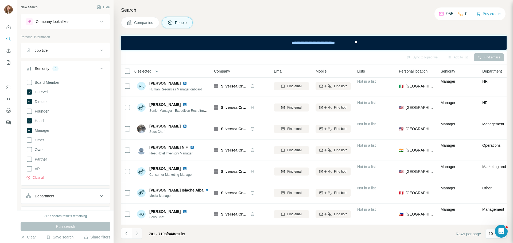
click at [135, 185] on icon "Navigate to next page" at bounding box center [136, 233] width 5 height 5
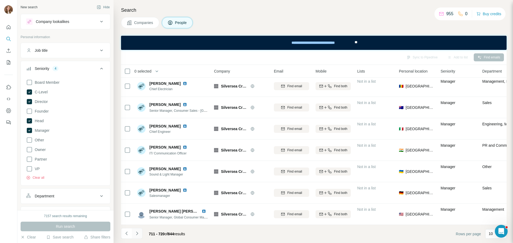
click at [140, 185] on button "Navigate to next page" at bounding box center [137, 233] width 11 height 11
click at [139, 185] on icon "Navigate to next page" at bounding box center [136, 233] width 5 height 5
click at [138, 185] on icon "Navigate to next page" at bounding box center [136, 233] width 5 height 5
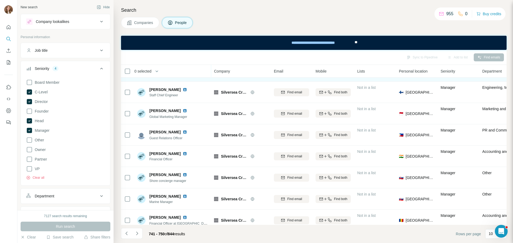
scroll to position [27, 0]
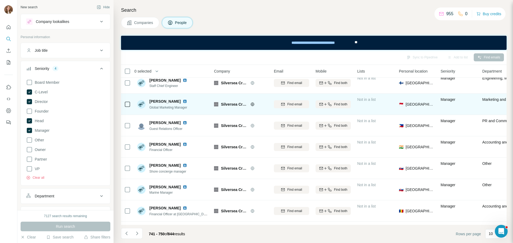
click at [183, 101] on img at bounding box center [185, 101] width 4 height 4
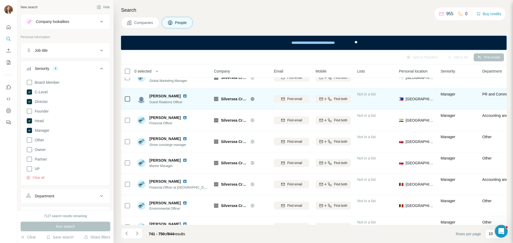
scroll to position [69, 0]
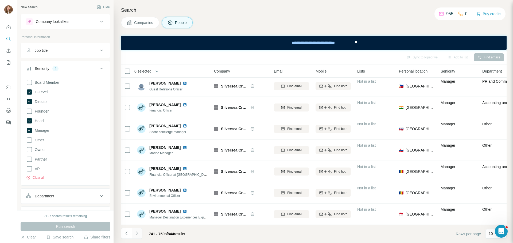
click at [139, 185] on icon "Navigate to next page" at bounding box center [136, 233] width 5 height 5
click at [135, 185] on button "Navigate to next page" at bounding box center [137, 233] width 11 height 11
click at [142, 185] on button "Navigate to next page" at bounding box center [137, 233] width 11 height 11
click at [136, 185] on icon "Navigate to next page" at bounding box center [136, 233] width 5 height 5
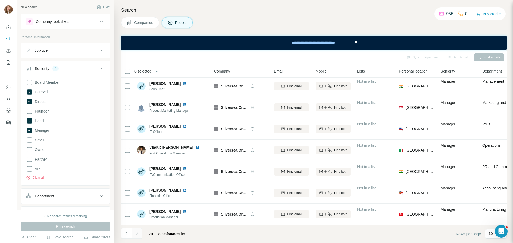
click at [136, 185] on button "Navigate to next page" at bounding box center [137, 233] width 11 height 11
click at [138, 185] on icon "Navigate to next page" at bounding box center [136, 233] width 5 height 5
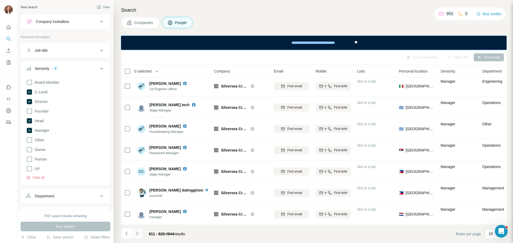
click at [137, 185] on icon "Navigate to next page" at bounding box center [136, 233] width 5 height 5
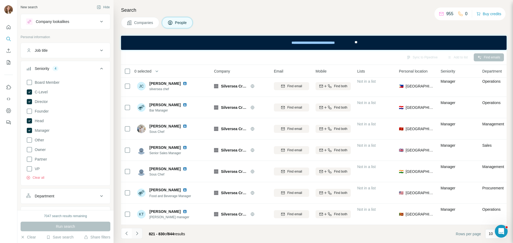
click at [135, 185] on icon "Navigate to next page" at bounding box center [136, 233] width 5 height 5
click at [135, 185] on button "Navigate to next page" at bounding box center [137, 233] width 11 height 11
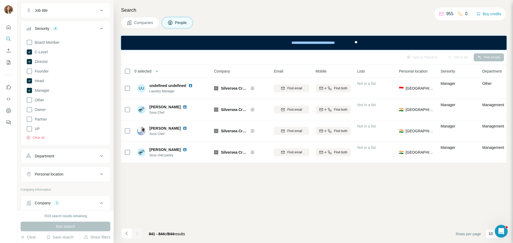
scroll to position [107, 0]
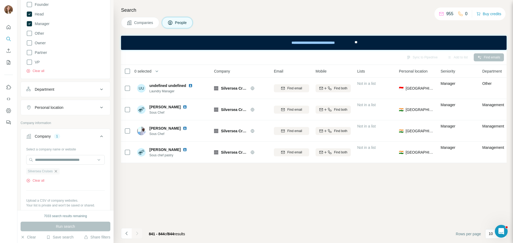
click at [58, 171] on icon "button" at bounding box center [56, 171] width 4 height 4
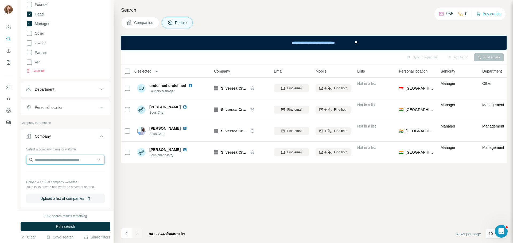
click at [40, 163] on input "text" at bounding box center [65, 160] width 78 height 10
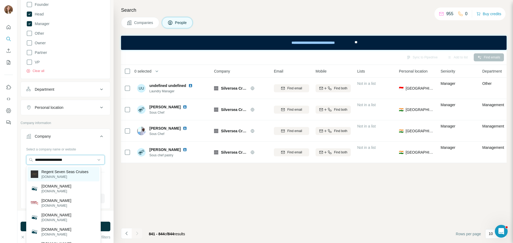
type input "**********"
click at [65, 172] on p "Regent Seven Seas Cruises" at bounding box center [64, 171] width 47 height 5
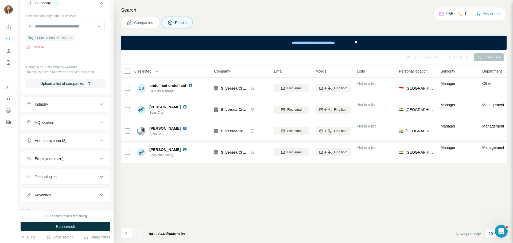
scroll to position [286, 0]
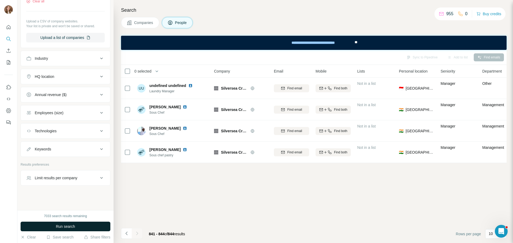
click at [56, 185] on span "Run search" at bounding box center [65, 226] width 19 height 5
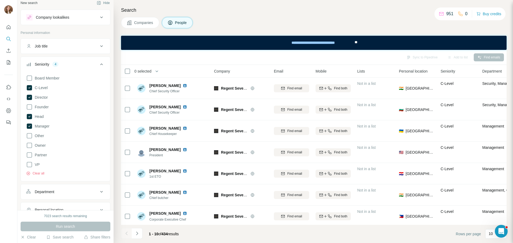
scroll to position [0, 0]
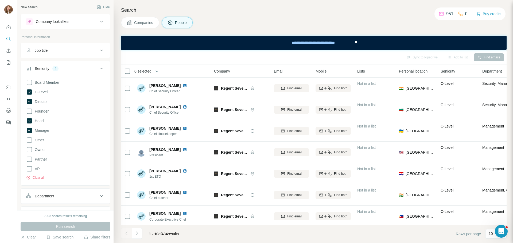
click at [89, 68] on div "Seniority 4" at bounding box center [62, 68] width 72 height 5
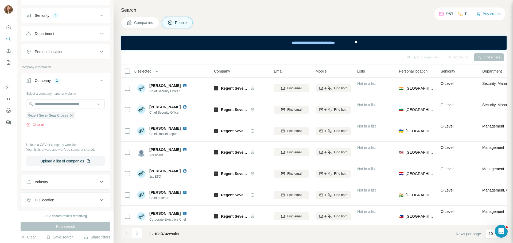
scroll to position [53, 0]
click at [98, 82] on icon at bounding box center [101, 80] width 6 height 6
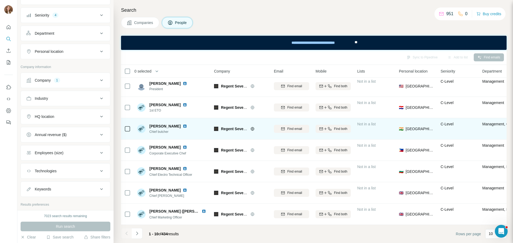
scroll to position [69, 0]
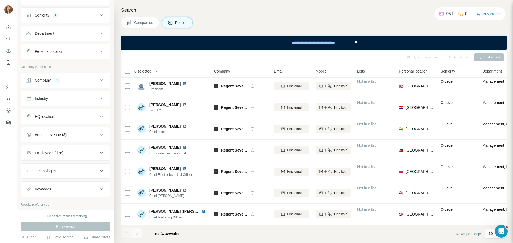
click at [136, 185] on icon "Navigate to next page" at bounding box center [136, 233] width 5 height 5
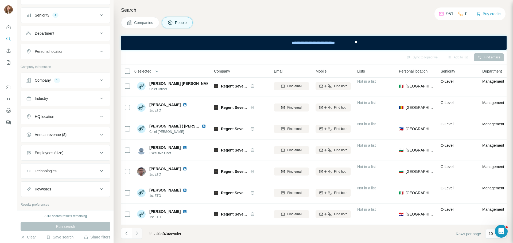
click at [134, 185] on button "Navigate to next page" at bounding box center [137, 233] width 11 height 11
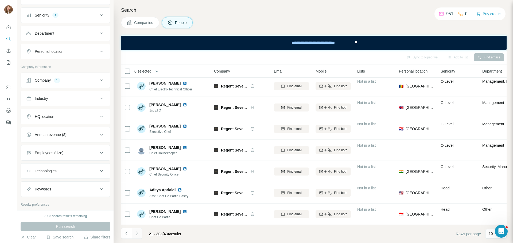
click at [133, 185] on button "Navigate to next page" at bounding box center [137, 233] width 11 height 11
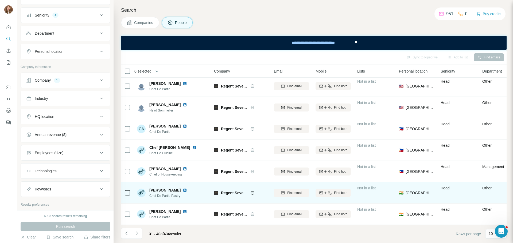
scroll to position [0, 0]
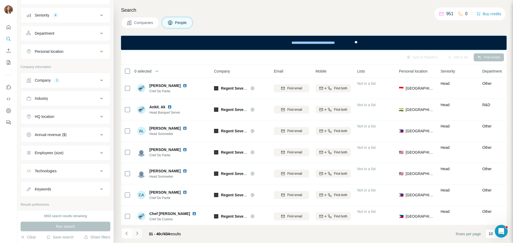
click at [137, 185] on icon "Navigate to next page" at bounding box center [137, 233] width 2 height 3
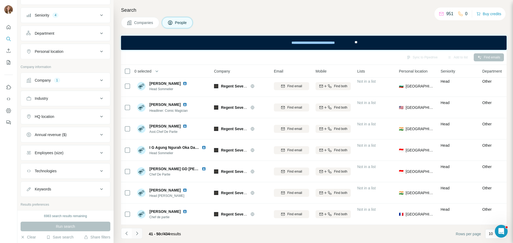
click at [136, 185] on icon "Navigate to next page" at bounding box center [136, 233] width 5 height 5
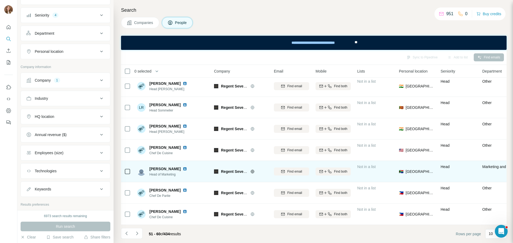
click at [183, 167] on img at bounding box center [185, 169] width 4 height 4
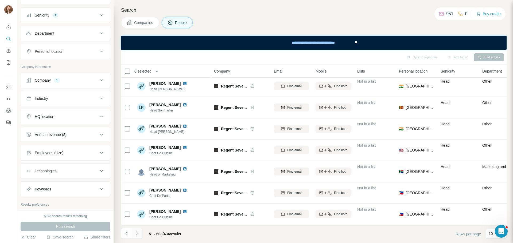
click at [137, 185] on icon "Navigate to next page" at bounding box center [136, 233] width 5 height 5
click at [136, 185] on button "Navigate to next page" at bounding box center [137, 233] width 11 height 11
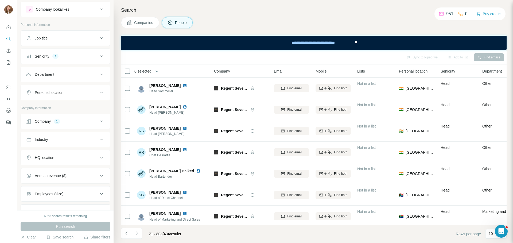
scroll to position [0, 0]
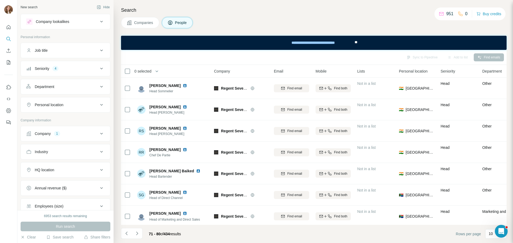
click at [68, 71] on div "Seniority 4" at bounding box center [62, 68] width 72 height 5
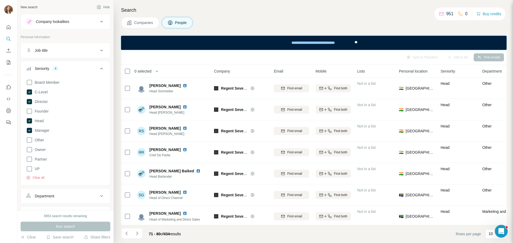
click at [68, 70] on div "Seniority 4" at bounding box center [62, 68] width 72 height 5
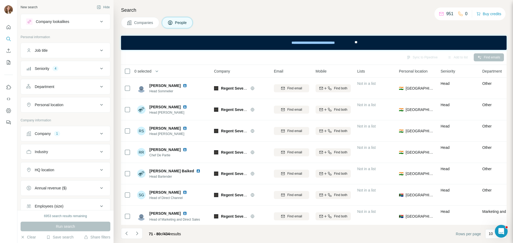
click at [69, 72] on button "Seniority 4" at bounding box center [65, 68] width 89 height 13
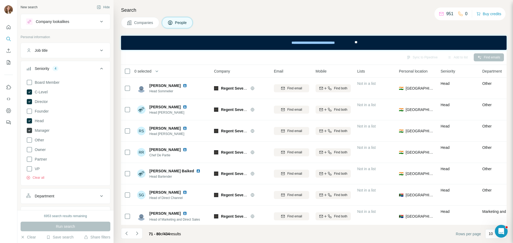
click at [30, 130] on icon at bounding box center [29, 130] width 5 height 5
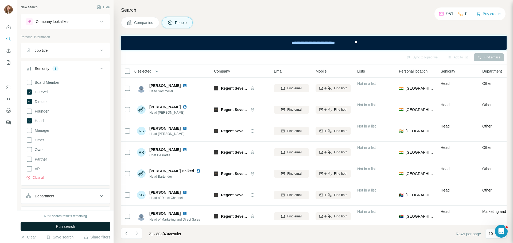
click at [89, 185] on button "Run search" at bounding box center [66, 227] width 90 height 10
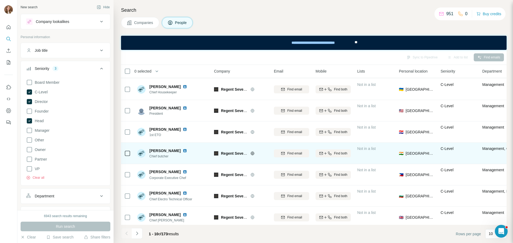
scroll to position [69, 0]
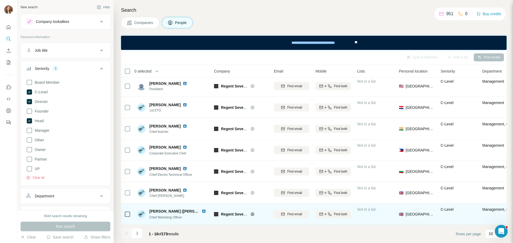
click at [202, 185] on img at bounding box center [204, 211] width 4 height 4
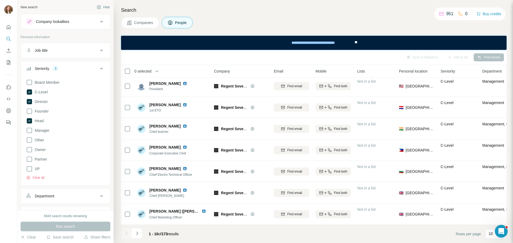
click at [136, 185] on icon "Navigate to next page" at bounding box center [136, 233] width 5 height 5
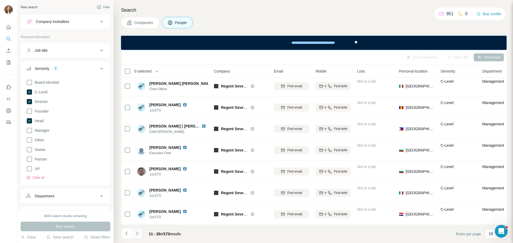
click at [137, 185] on button "Navigate to next page" at bounding box center [137, 233] width 11 height 11
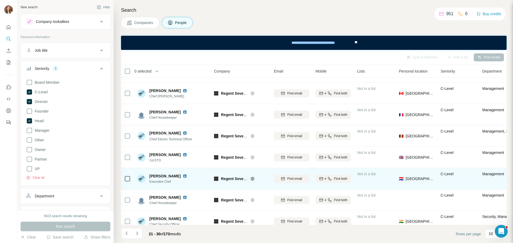
scroll to position [0, 0]
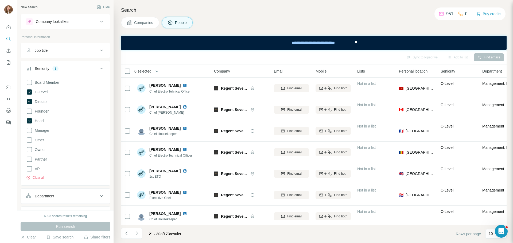
click at [138, 185] on button "Navigate to next page" at bounding box center [137, 233] width 11 height 11
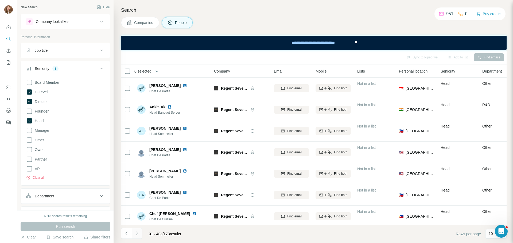
click at [139, 185] on icon "Navigate to next page" at bounding box center [136, 233] width 5 height 5
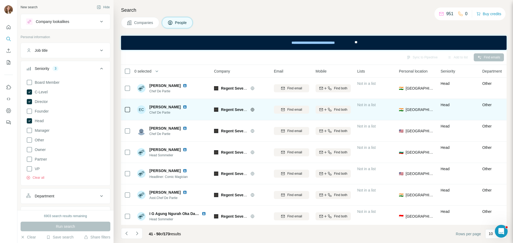
scroll to position [69, 0]
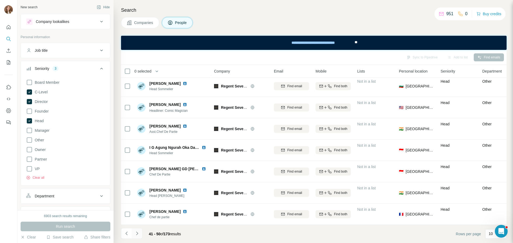
click at [137, 185] on icon "Navigate to next page" at bounding box center [137, 233] width 2 height 3
click at [135, 185] on icon "Navigate to next page" at bounding box center [136, 233] width 5 height 5
click at [138, 185] on icon "Navigate to next page" at bounding box center [137, 233] width 2 height 3
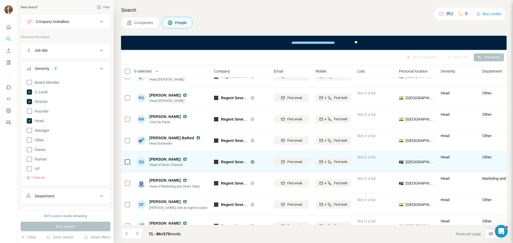
scroll to position [0, 0]
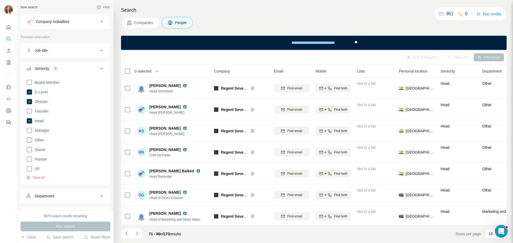
click at [132, 185] on button "Navigate to next page" at bounding box center [137, 233] width 11 height 11
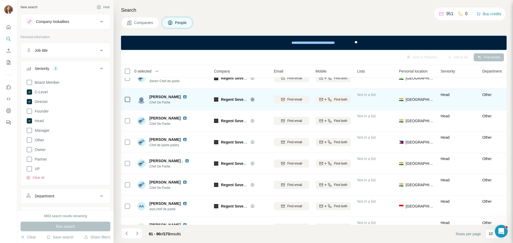
scroll to position [69, 0]
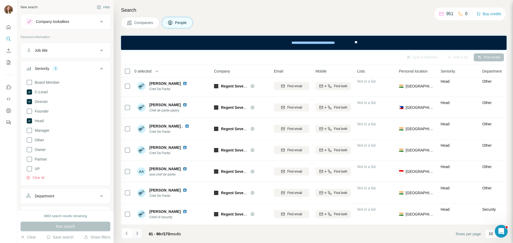
click at [136, 185] on icon "Navigate to next page" at bounding box center [136, 233] width 5 height 5
click at [141, 185] on button "Navigate to next page" at bounding box center [137, 233] width 11 height 11
click at [139, 185] on icon "Navigate to next page" at bounding box center [136, 233] width 5 height 5
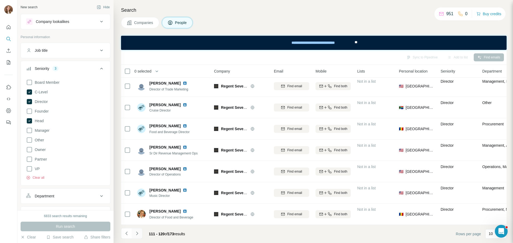
click at [136, 185] on icon "Navigate to next page" at bounding box center [136, 233] width 5 height 5
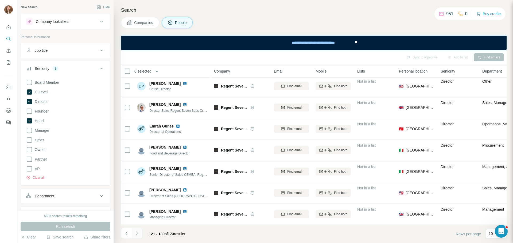
click at [138, 185] on button "Navigate to next page" at bounding box center [137, 233] width 11 height 11
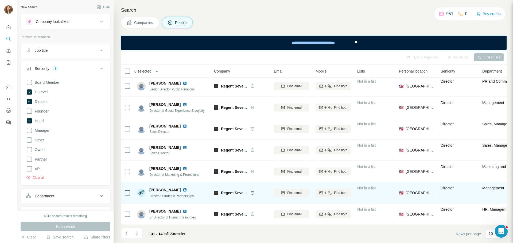
click at [183, 185] on img at bounding box center [185, 190] width 4 height 4
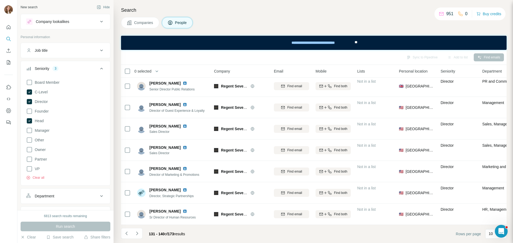
click at [137, 185] on icon "Navigate to next page" at bounding box center [136, 233] width 5 height 5
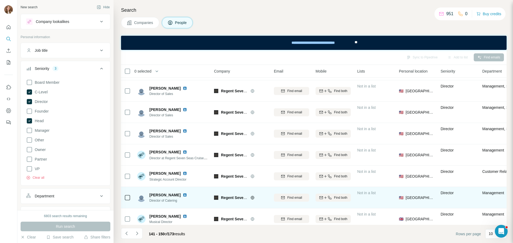
scroll to position [0, 0]
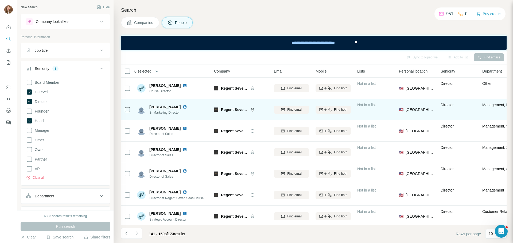
click at [183, 107] on img at bounding box center [185, 107] width 4 height 4
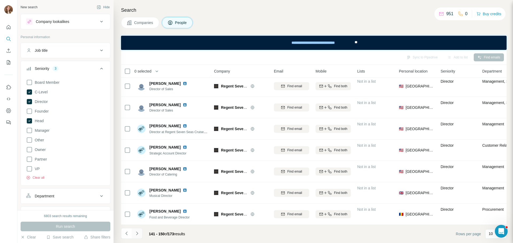
click at [141, 185] on button "Navigate to next page" at bounding box center [137, 233] width 11 height 11
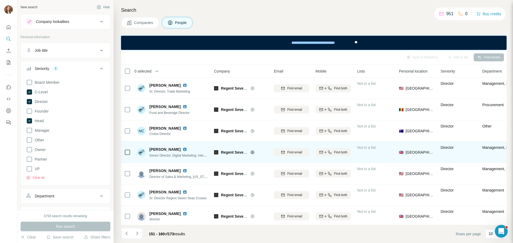
click at [183, 150] on img at bounding box center [185, 149] width 4 height 4
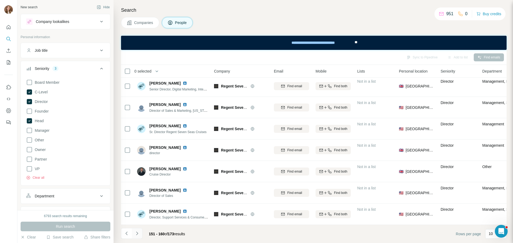
click at [139, 185] on icon "Navigate to next page" at bounding box center [136, 233] width 5 height 5
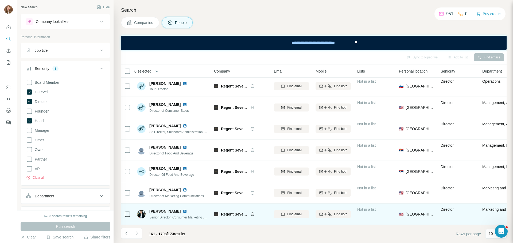
click at [187, 185] on img at bounding box center [185, 211] width 4 height 4
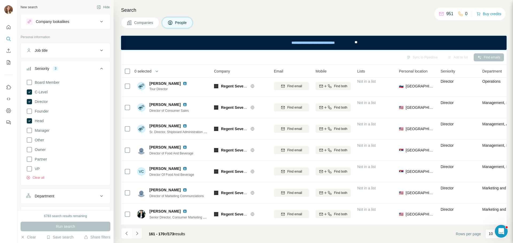
click at [137, 185] on button "Navigate to next page" at bounding box center [137, 233] width 11 height 11
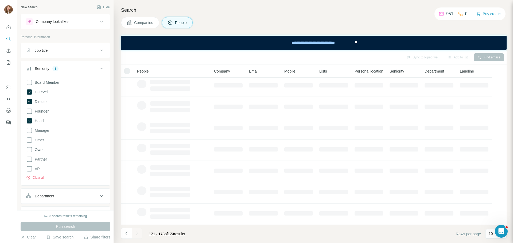
scroll to position [0, 0]
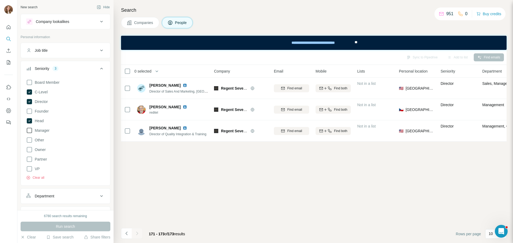
click at [30, 130] on icon at bounding box center [29, 130] width 6 height 6
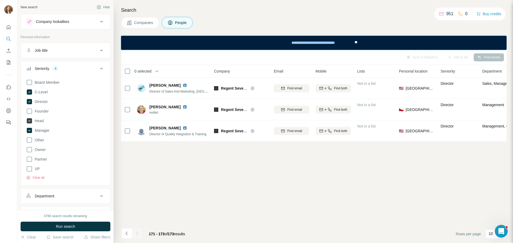
click at [29, 121] on icon at bounding box center [29, 120] width 5 height 5
click at [29, 102] on icon at bounding box center [29, 102] width 2 height 2
click at [29, 92] on icon at bounding box center [29, 92] width 2 height 2
click at [59, 185] on span "Run search" at bounding box center [65, 226] width 19 height 5
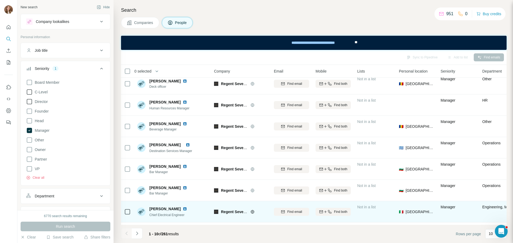
scroll to position [69, 0]
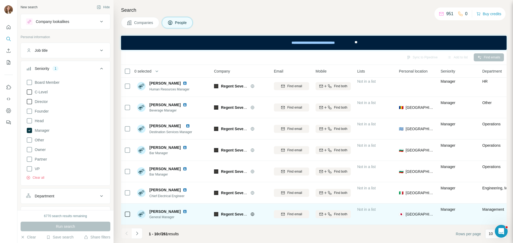
click at [187, 185] on img at bounding box center [185, 212] width 4 height 4
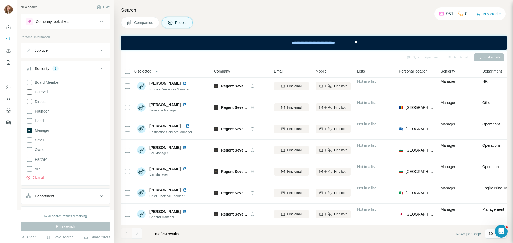
click at [137, 185] on icon "Navigate to next page" at bounding box center [136, 233] width 5 height 5
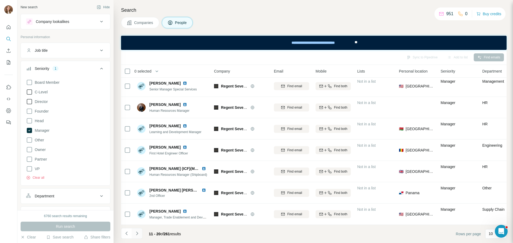
click at [141, 185] on button "Navigate to next page" at bounding box center [137, 233] width 11 height 11
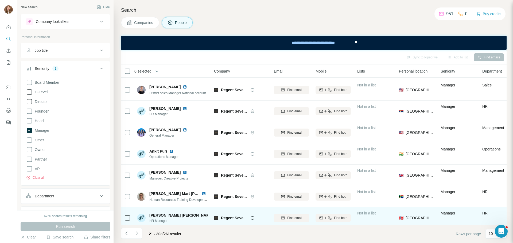
scroll to position [0, 0]
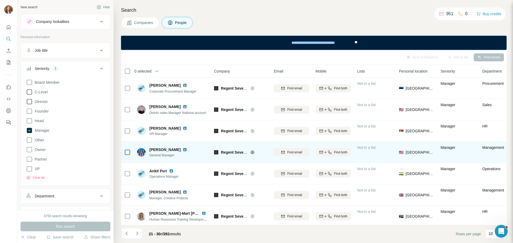
click at [183, 150] on img at bounding box center [185, 150] width 4 height 4
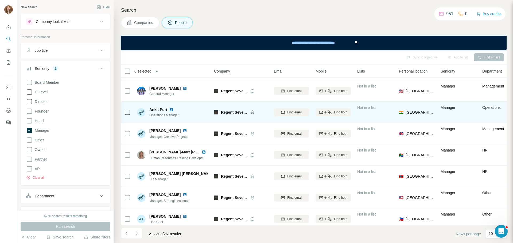
scroll to position [69, 0]
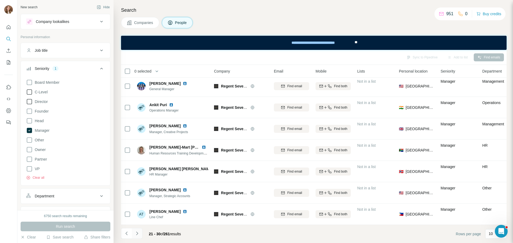
click at [139, 185] on icon "Navigate to next page" at bounding box center [136, 233] width 5 height 5
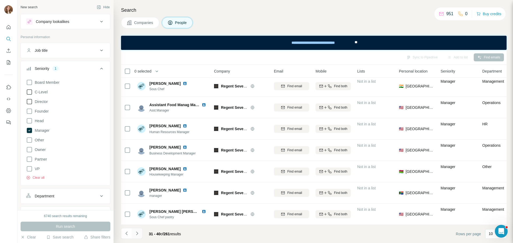
click at [135, 185] on icon "Navigate to next page" at bounding box center [136, 233] width 5 height 5
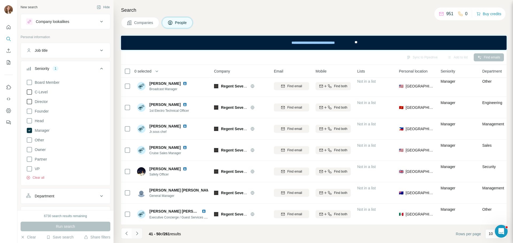
click at [134, 185] on icon "Navigate to next page" at bounding box center [136, 233] width 5 height 5
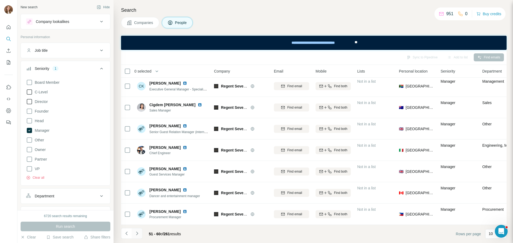
click at [136, 185] on icon "Navigate to next page" at bounding box center [137, 233] width 2 height 3
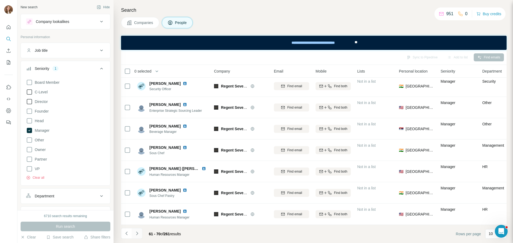
click at [134, 185] on button "Navigate to next page" at bounding box center [137, 233] width 11 height 11
click at [132, 185] on button "Navigate to next page" at bounding box center [137, 233] width 11 height 11
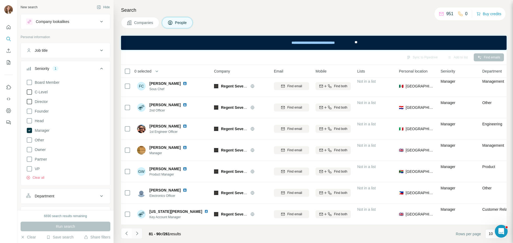
click at [135, 185] on button "Navigate to next page" at bounding box center [137, 233] width 11 height 11
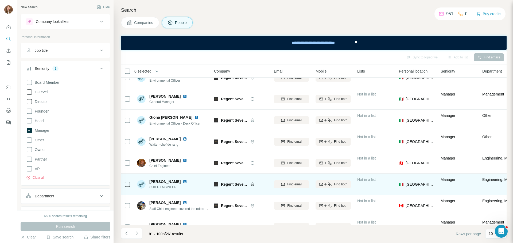
scroll to position [0, 0]
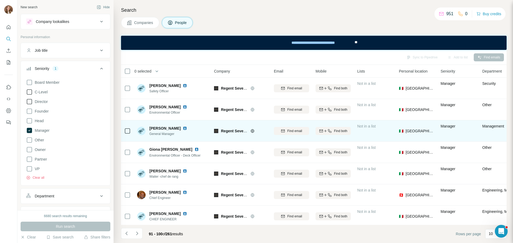
click at [184, 130] on img at bounding box center [185, 128] width 4 height 4
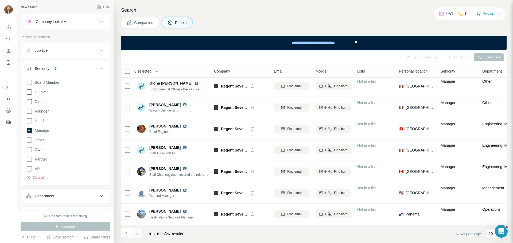
click at [139, 185] on button "Navigate to next page" at bounding box center [137, 233] width 11 height 11
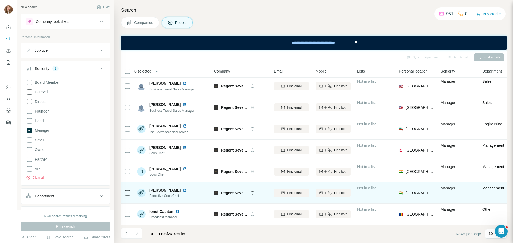
scroll to position [0, 0]
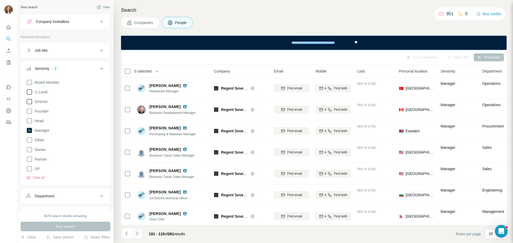
click at [137, 185] on icon "Navigate to next page" at bounding box center [136, 233] width 5 height 5
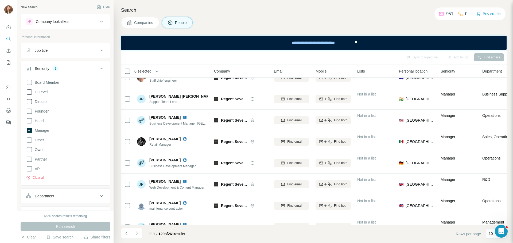
scroll to position [69, 0]
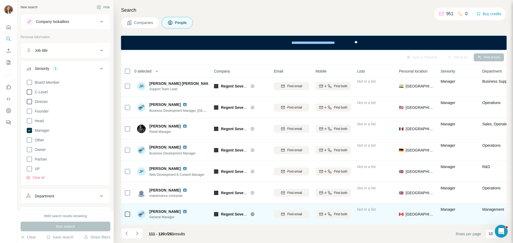
click at [183, 185] on img at bounding box center [185, 212] width 4 height 4
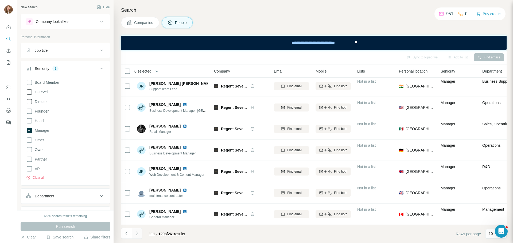
click at [140, 185] on button "Navigate to next page" at bounding box center [137, 233] width 11 height 11
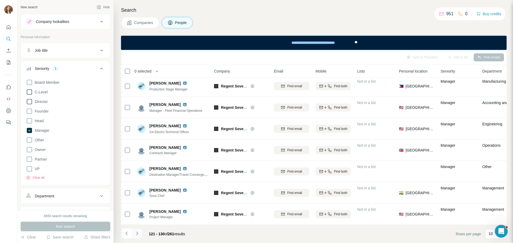
click at [137, 185] on icon "Navigate to next page" at bounding box center [136, 233] width 5 height 5
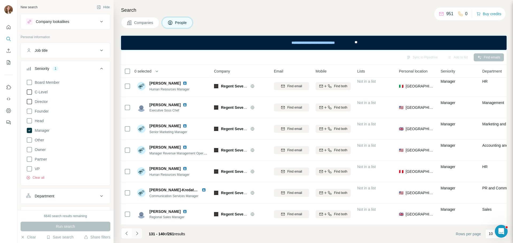
click at [135, 185] on button "Navigate to next page" at bounding box center [137, 233] width 11 height 11
click at [137, 185] on icon "Navigate to next page" at bounding box center [136, 233] width 5 height 5
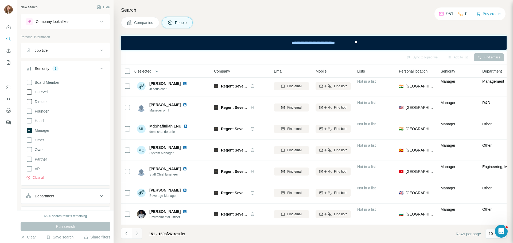
click at [136, 185] on button "Navigate to next page" at bounding box center [137, 233] width 11 height 11
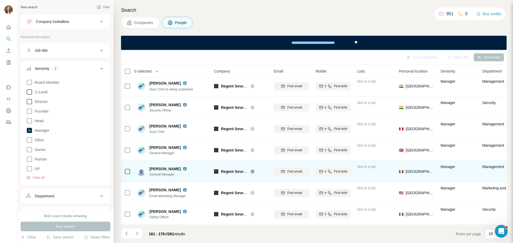
click at [183, 167] on img at bounding box center [185, 169] width 4 height 4
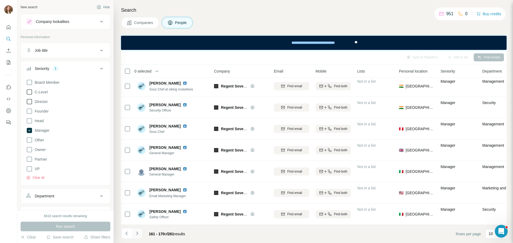
click at [138, 185] on icon "Navigate to next page" at bounding box center [136, 233] width 5 height 5
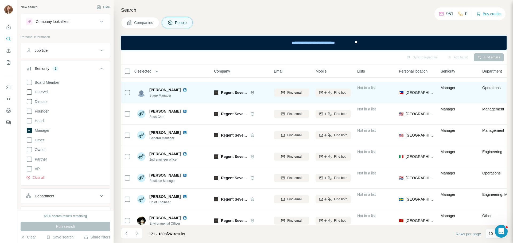
scroll to position [27, 0]
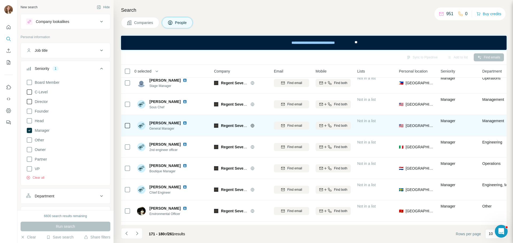
click at [183, 124] on img at bounding box center [185, 123] width 4 height 4
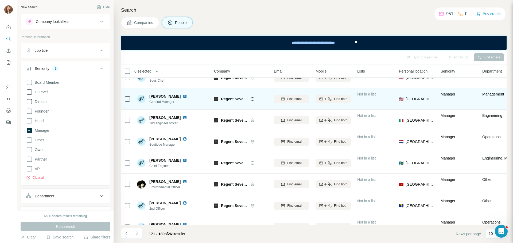
scroll to position [69, 0]
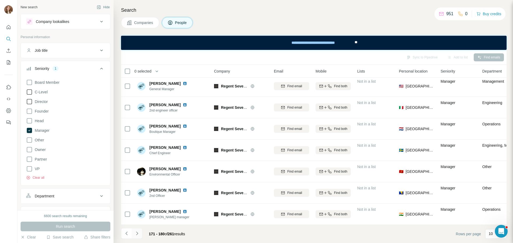
click at [135, 185] on icon "Navigate to next page" at bounding box center [136, 233] width 5 height 5
click at [140, 185] on button "Navigate to next page" at bounding box center [137, 233] width 11 height 11
click at [141, 185] on button "Navigate to next page" at bounding box center [137, 233] width 11 height 11
click at [137, 185] on button "Navigate to next page" at bounding box center [137, 233] width 11 height 11
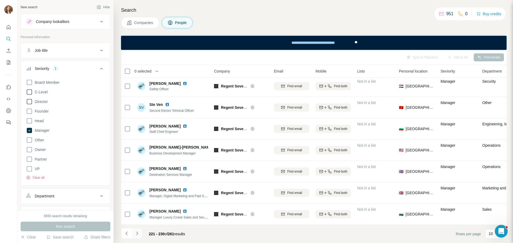
click at [140, 185] on button "Navigate to next page" at bounding box center [137, 233] width 11 height 11
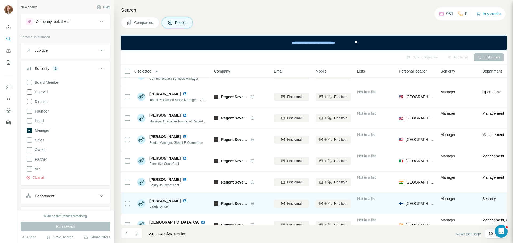
scroll to position [0, 0]
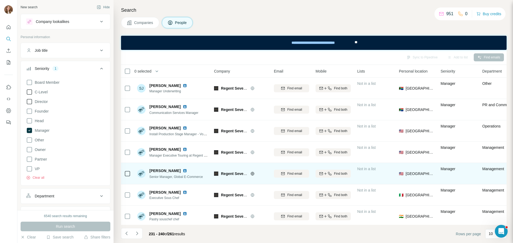
click at [183, 172] on img at bounding box center [185, 171] width 4 height 4
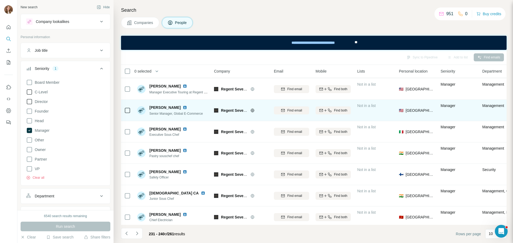
scroll to position [69, 0]
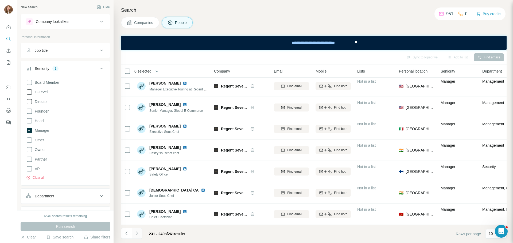
click at [140, 185] on button "Navigate to next page" at bounding box center [137, 233] width 11 height 11
click at [139, 185] on icon "Navigate to next page" at bounding box center [136, 233] width 5 height 5
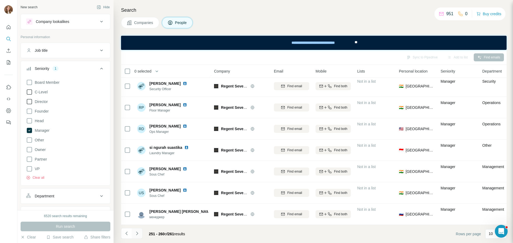
click at [138, 185] on icon "Navigate to next page" at bounding box center [136, 233] width 5 height 5
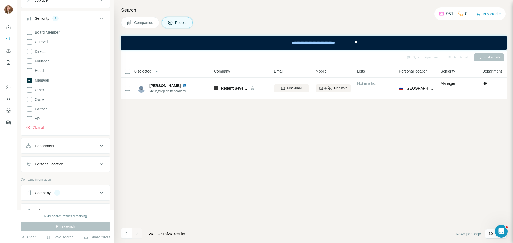
scroll to position [53, 0]
click at [30, 77] on icon at bounding box center [29, 76] width 5 height 5
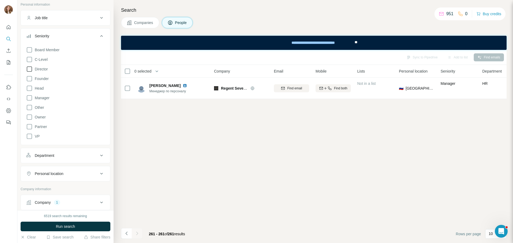
scroll to position [27, 0]
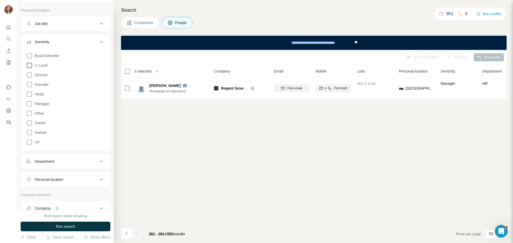
click at [29, 68] on icon at bounding box center [29, 65] width 5 height 5
click at [30, 76] on icon at bounding box center [29, 75] width 6 height 6
click at [29, 95] on icon at bounding box center [29, 94] width 6 height 6
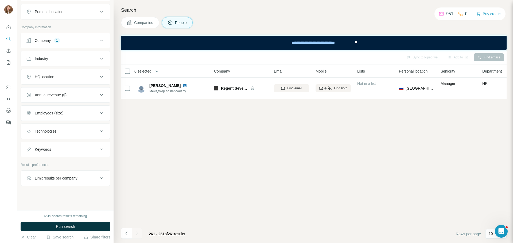
scroll to position [203, 0]
click at [72, 41] on div "Company 1" at bounding box center [62, 40] width 72 height 5
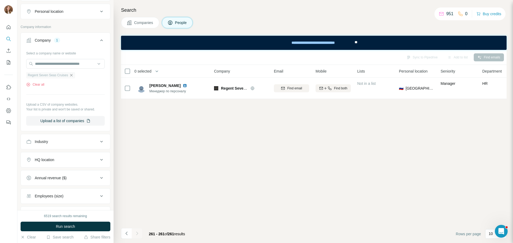
click at [72, 75] on icon "button" at bounding box center [71, 75] width 2 height 2
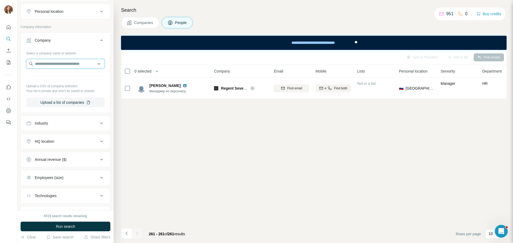
click at [57, 67] on input "text" at bounding box center [65, 64] width 78 height 10
paste input "**********"
type input "**********"
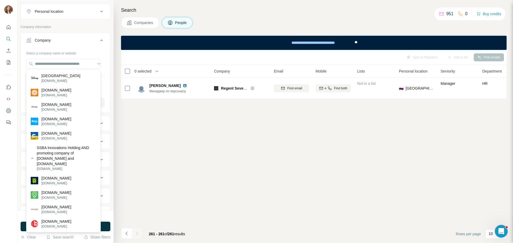
click at [86, 41] on div "Company" at bounding box center [62, 40] width 72 height 5
